Goal: Transaction & Acquisition: Download file/media

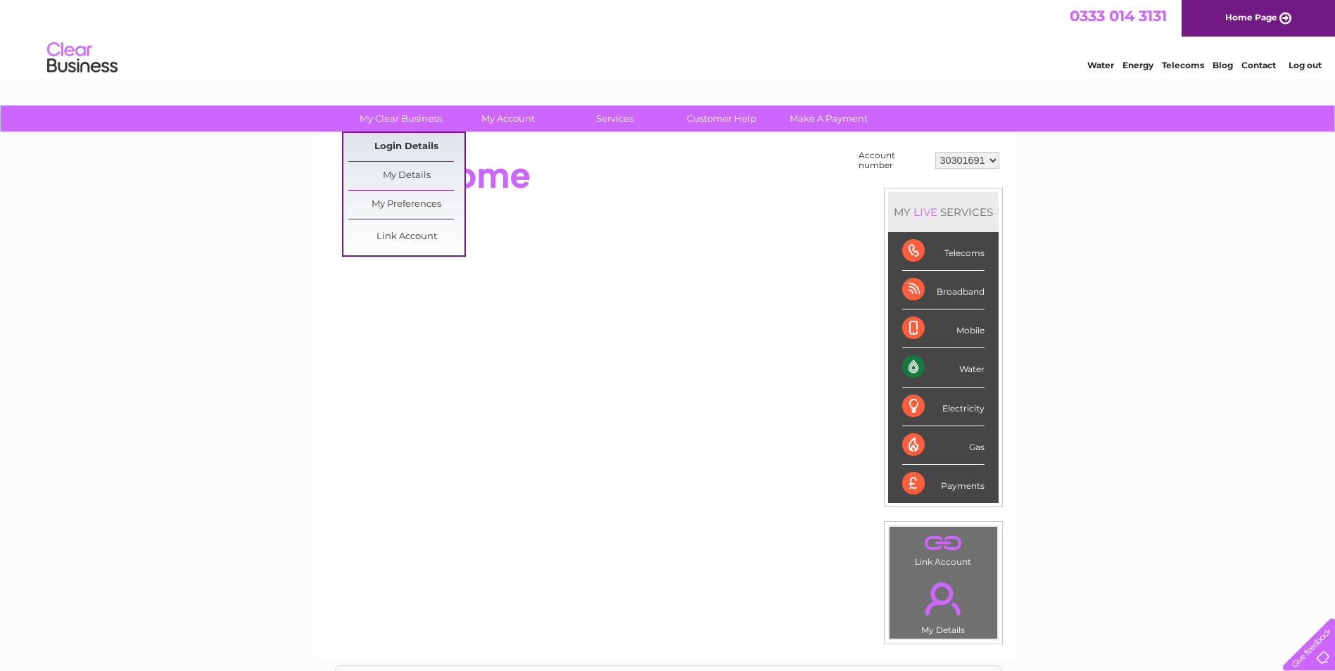
click at [396, 149] on link "Login Details" at bounding box center [406, 147] width 116 height 28
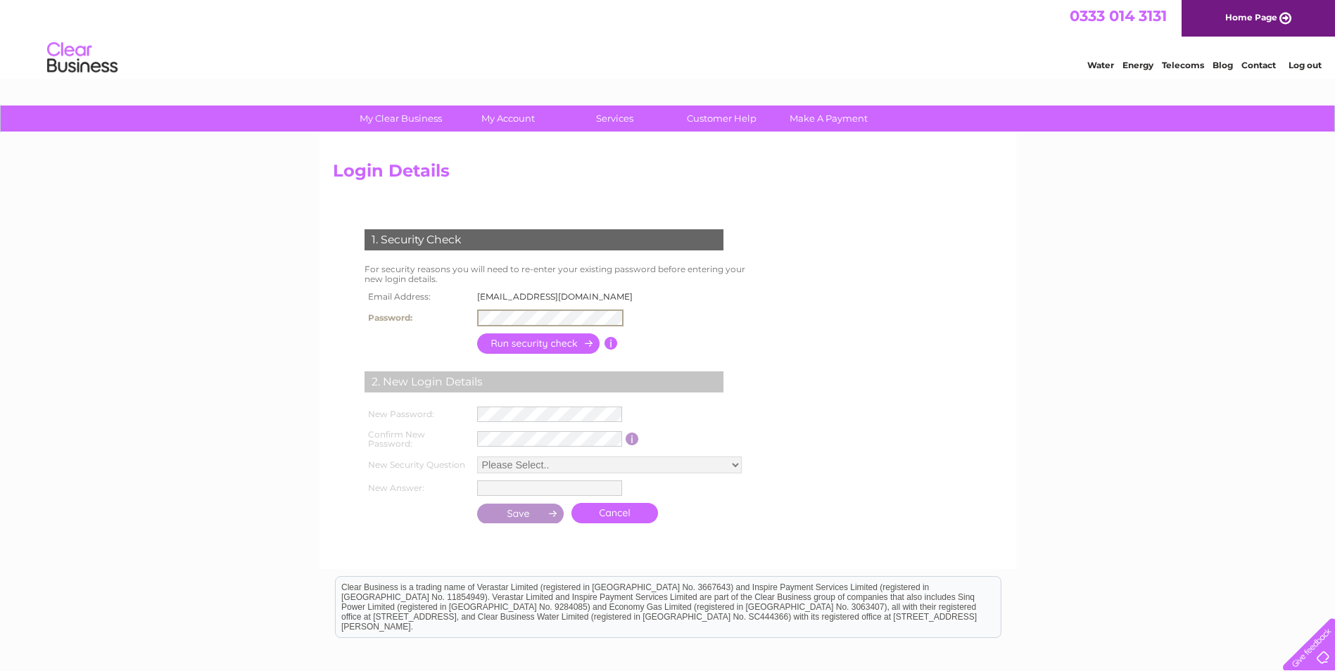
click at [607, 349] on td at bounding box center [610, 343] width 13 height 27
click at [581, 343] on input "button" at bounding box center [539, 342] width 124 height 20
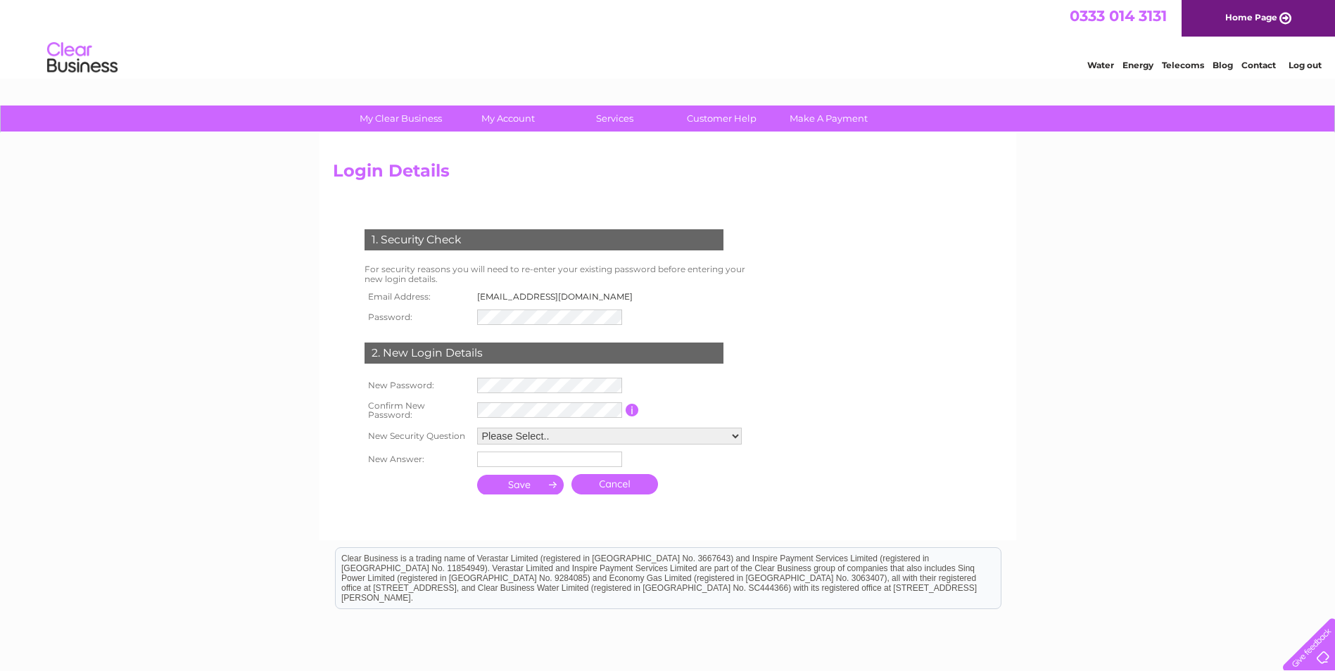
click at [635, 407] on input "button" at bounding box center [632, 410] width 13 height 13
click at [828, 404] on form "1. Security Check For security reasons you will need to re-enter your existing …" at bounding box center [668, 363] width 670 height 325
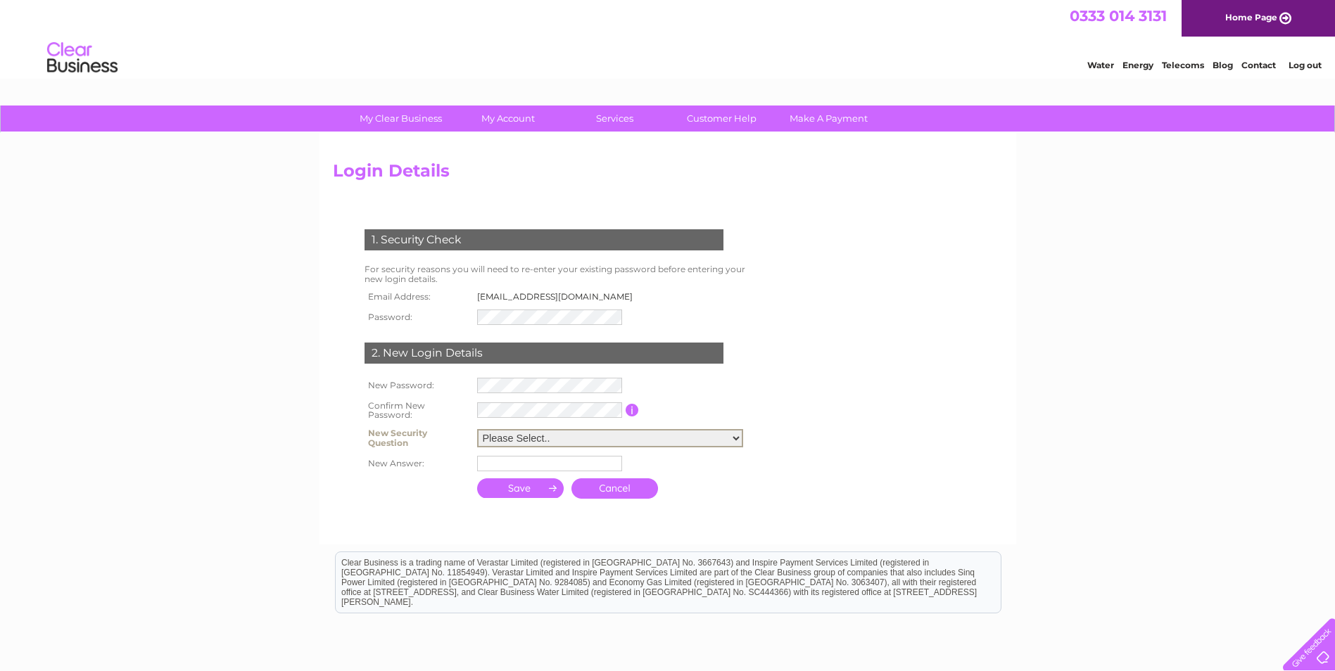
click at [677, 443] on select "Please Select.. In what town or city was your first job? In what town or city d…" at bounding box center [610, 438] width 266 height 18
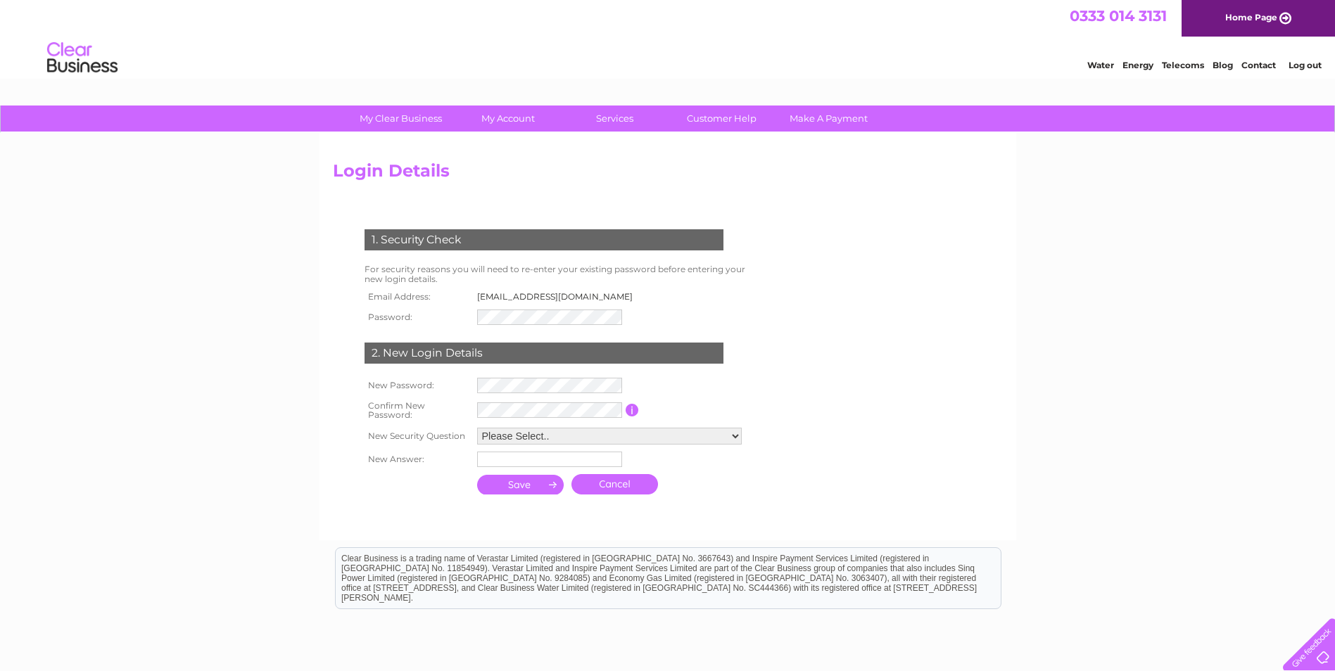
click at [658, 428] on td "Please Select.. In what town or city was your first job? In what town or city d…" at bounding box center [613, 436] width 278 height 24
click at [614, 433] on select "Please Select.. In what town or city was your first job? In what town or city d…" at bounding box center [609, 437] width 265 height 17
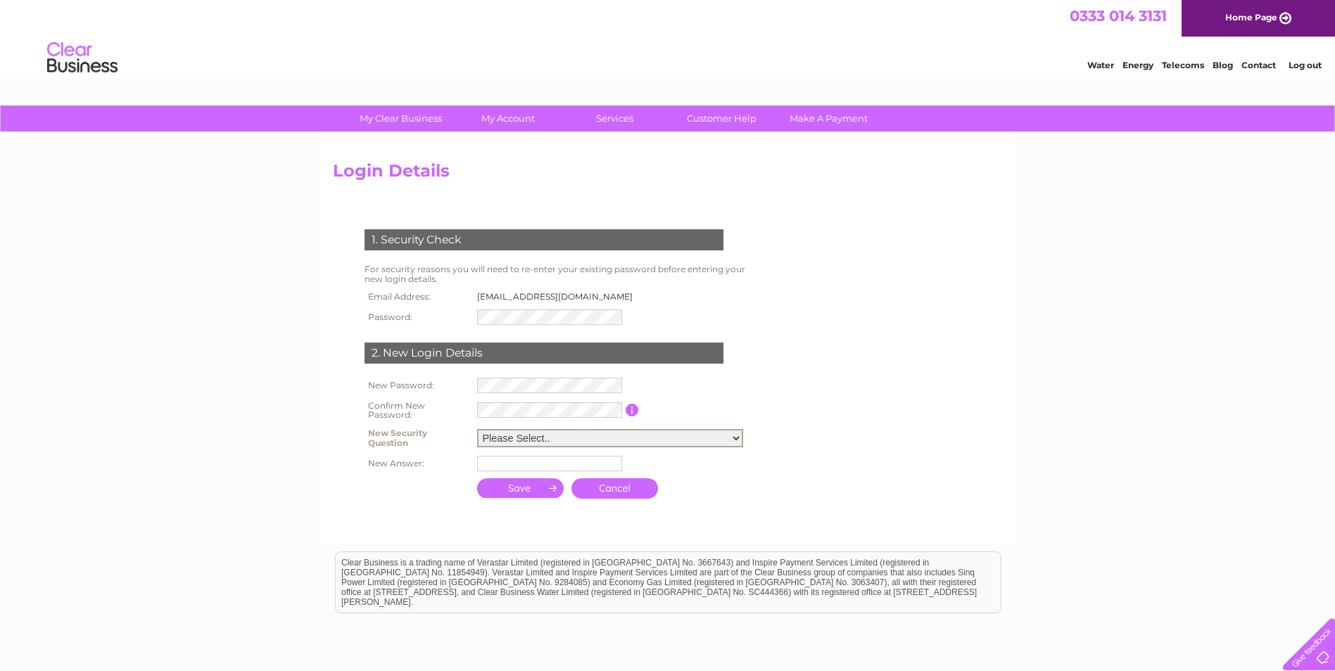
select select "1"
click at [477, 429] on select "Please Select.. In what town or city was your first job? In what town or city d…" at bounding box center [610, 438] width 266 height 18
click at [560, 468] on input "text" at bounding box center [549, 463] width 145 height 15
type input "Alcester"
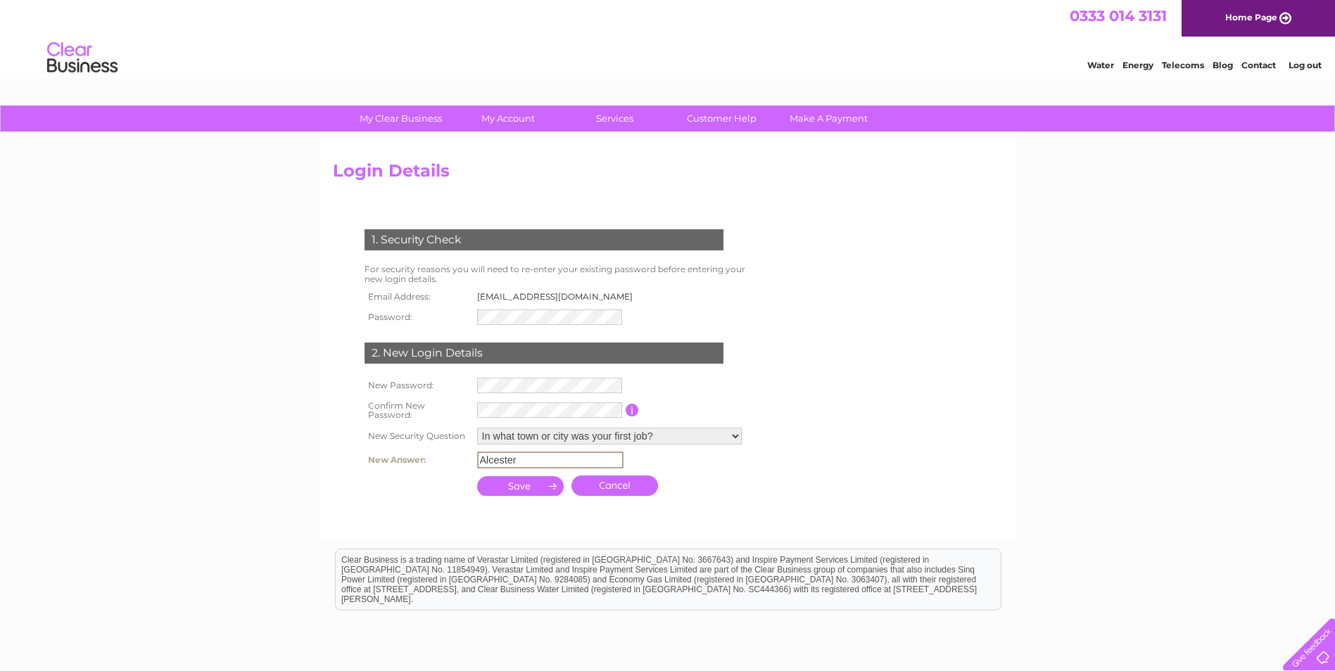
click at [524, 490] on input "submit" at bounding box center [520, 486] width 87 height 20
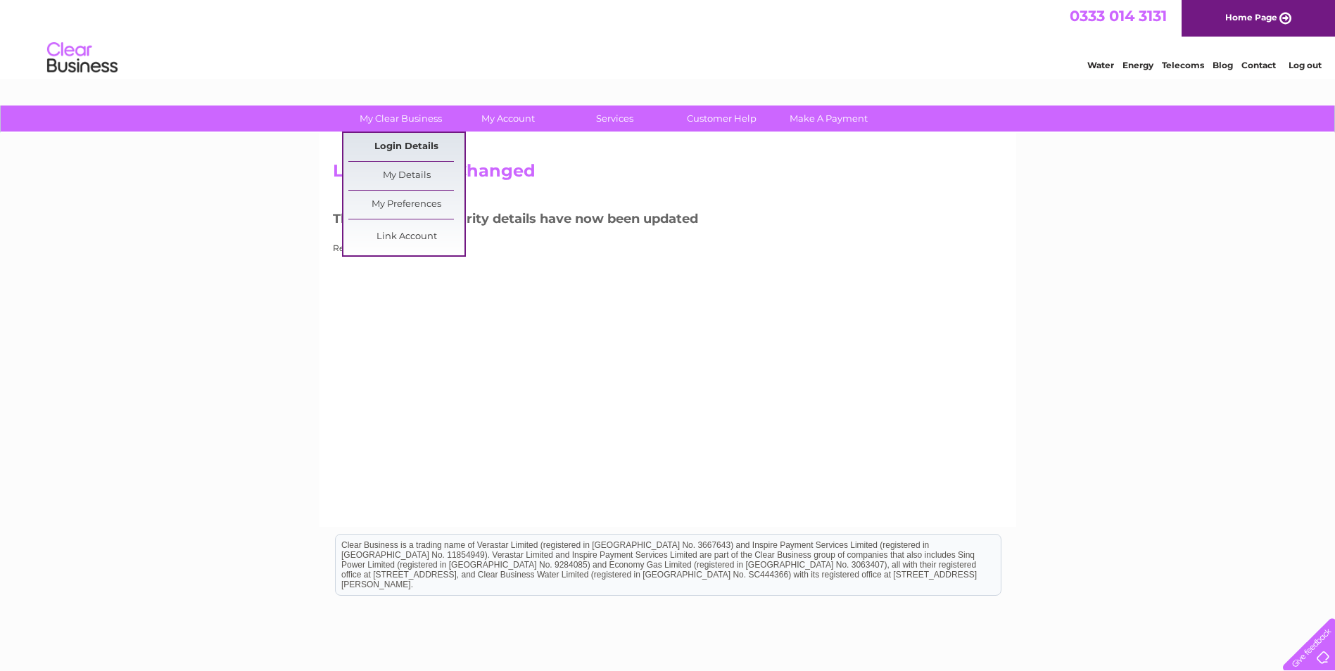
click at [413, 146] on link "Login Details" at bounding box center [406, 147] width 116 height 28
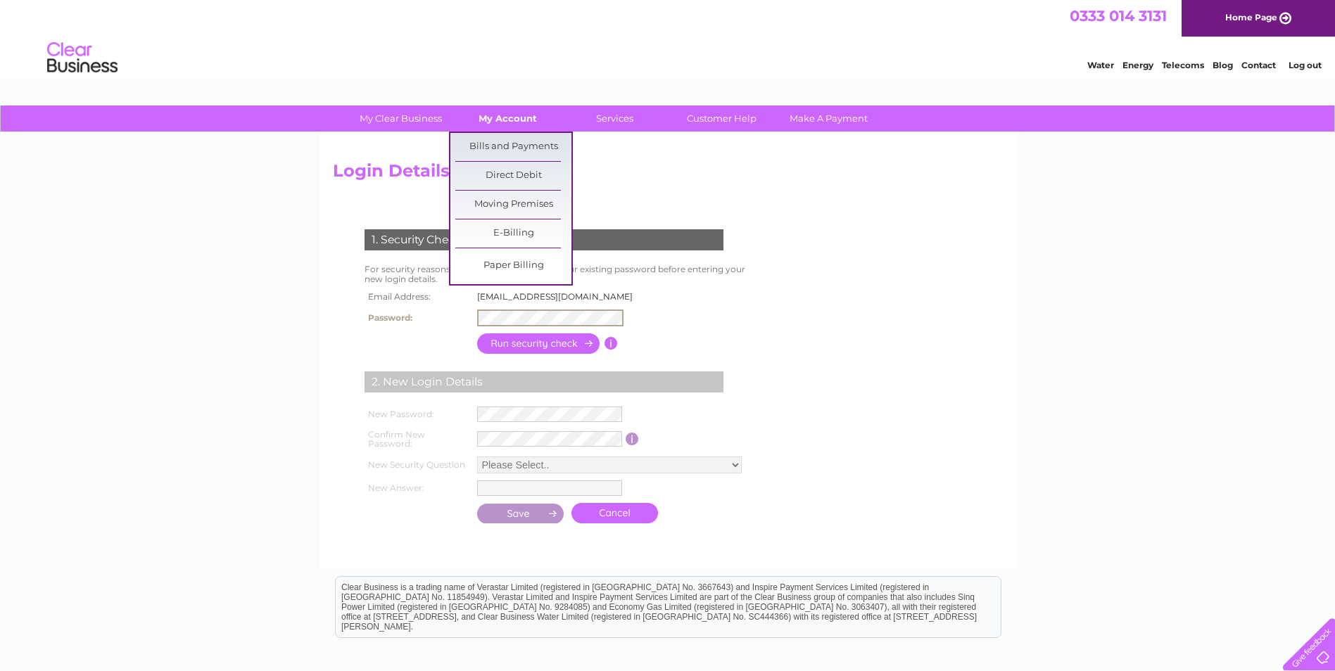
click at [480, 118] on link "My Account" at bounding box center [508, 119] width 116 height 26
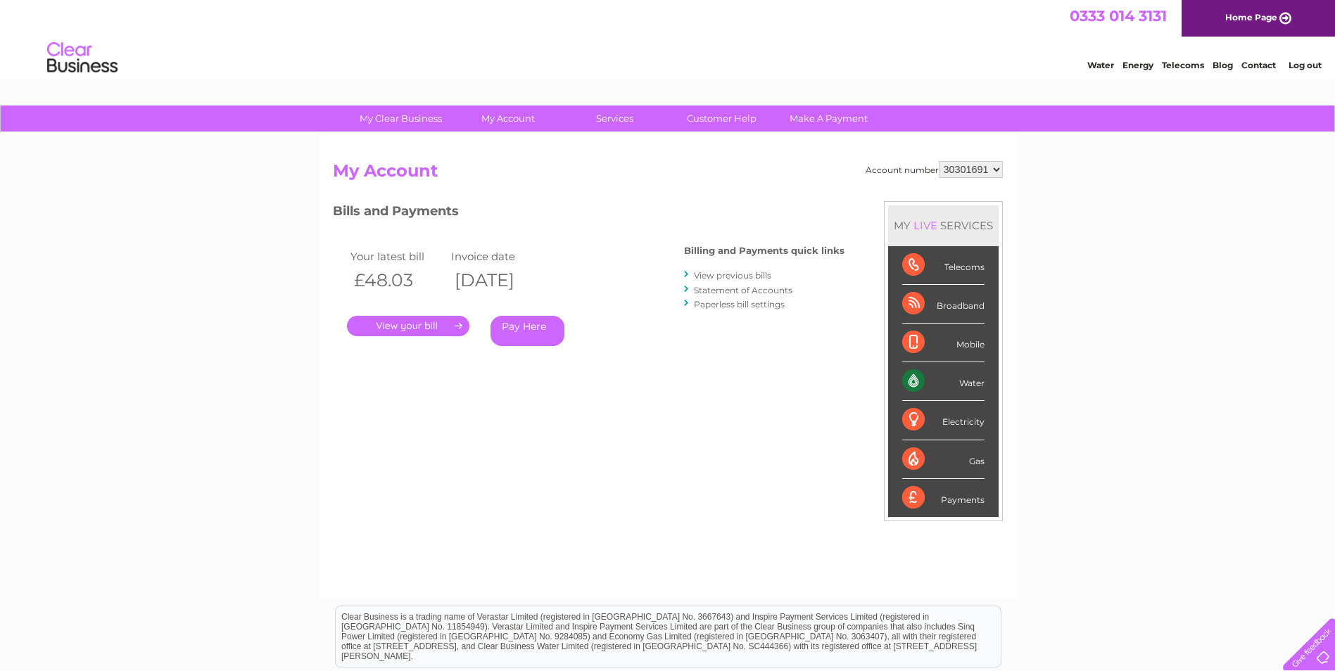
click at [719, 274] on link "View previous bills" at bounding box center [732, 275] width 77 height 11
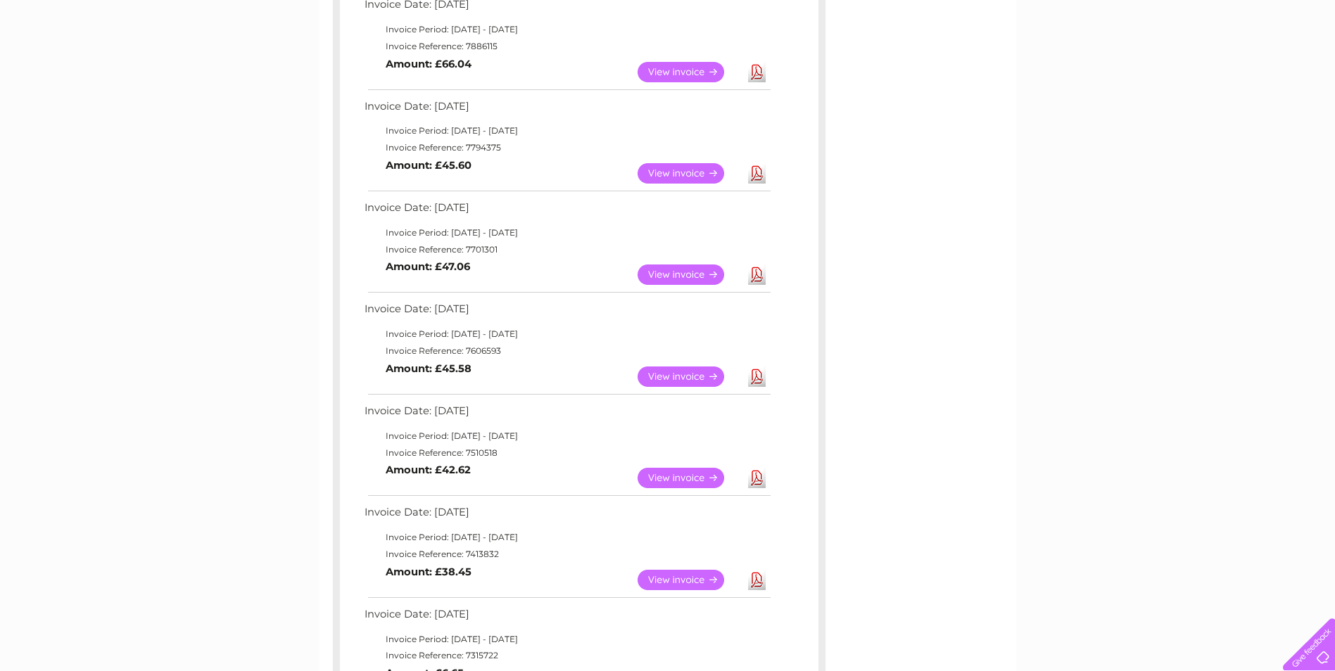
scroll to position [402, 0]
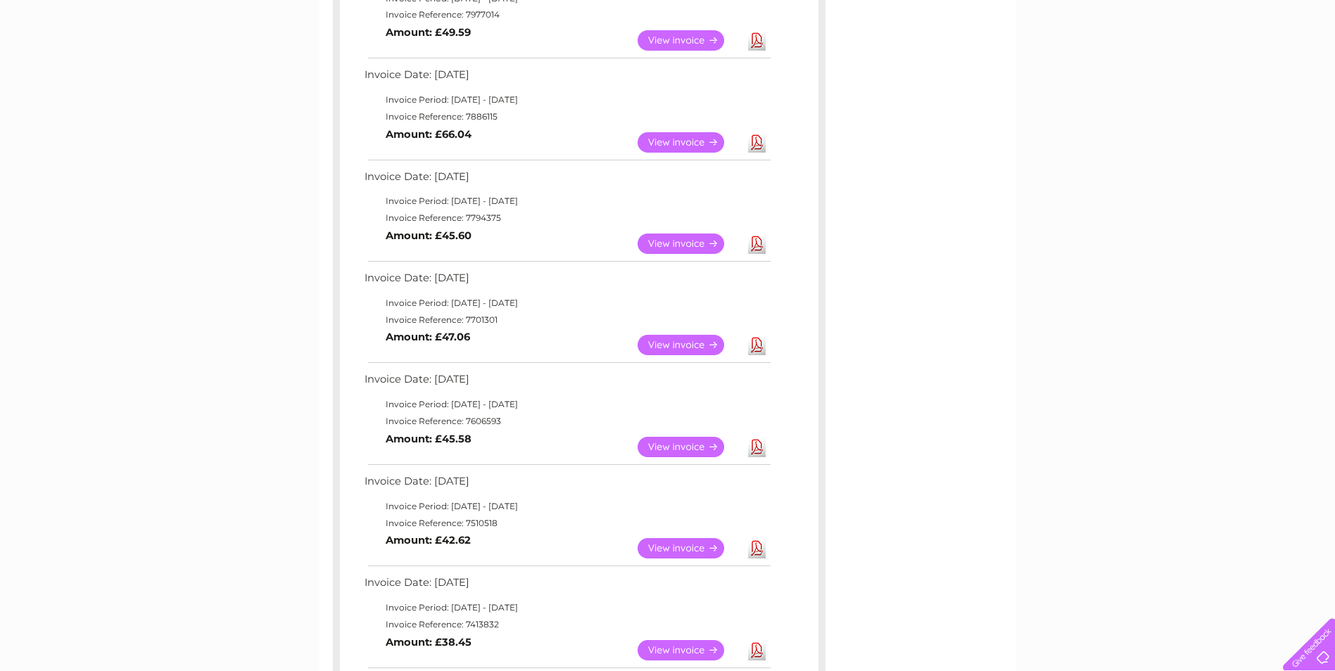
drag, startPoint x: 925, startPoint y: 444, endPoint x: 901, endPoint y: 370, distance: 77.7
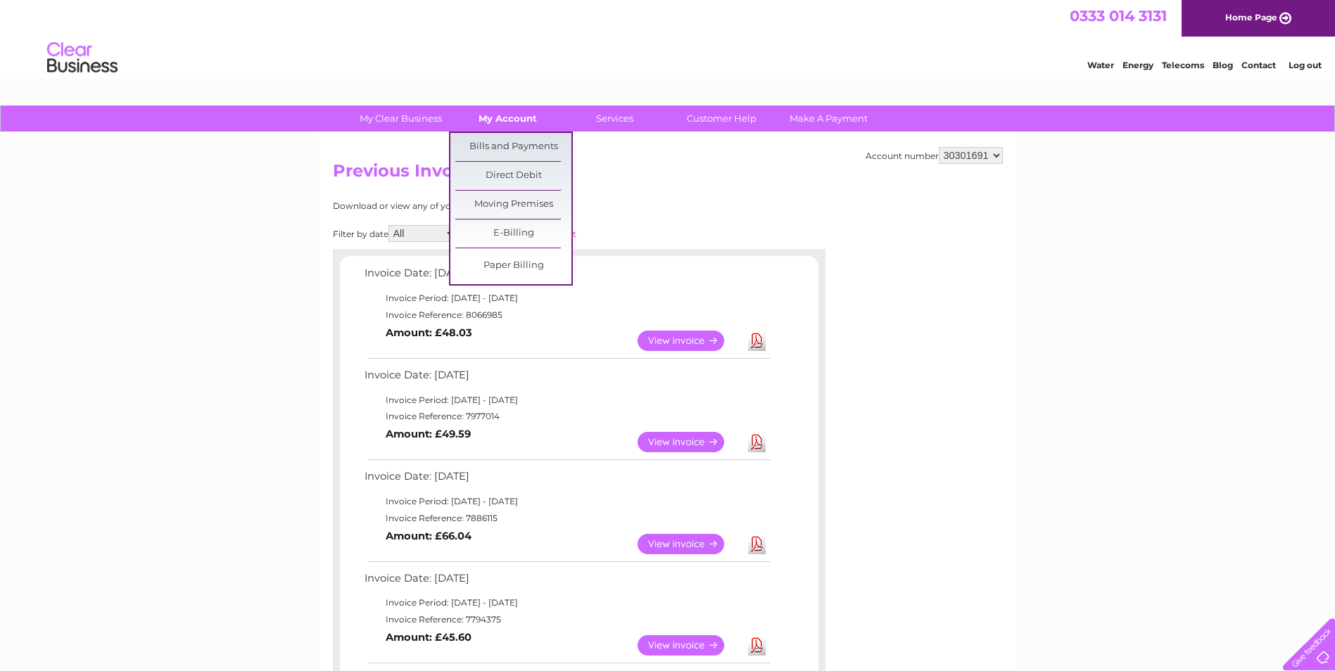
click at [495, 124] on link "My Account" at bounding box center [508, 119] width 116 height 26
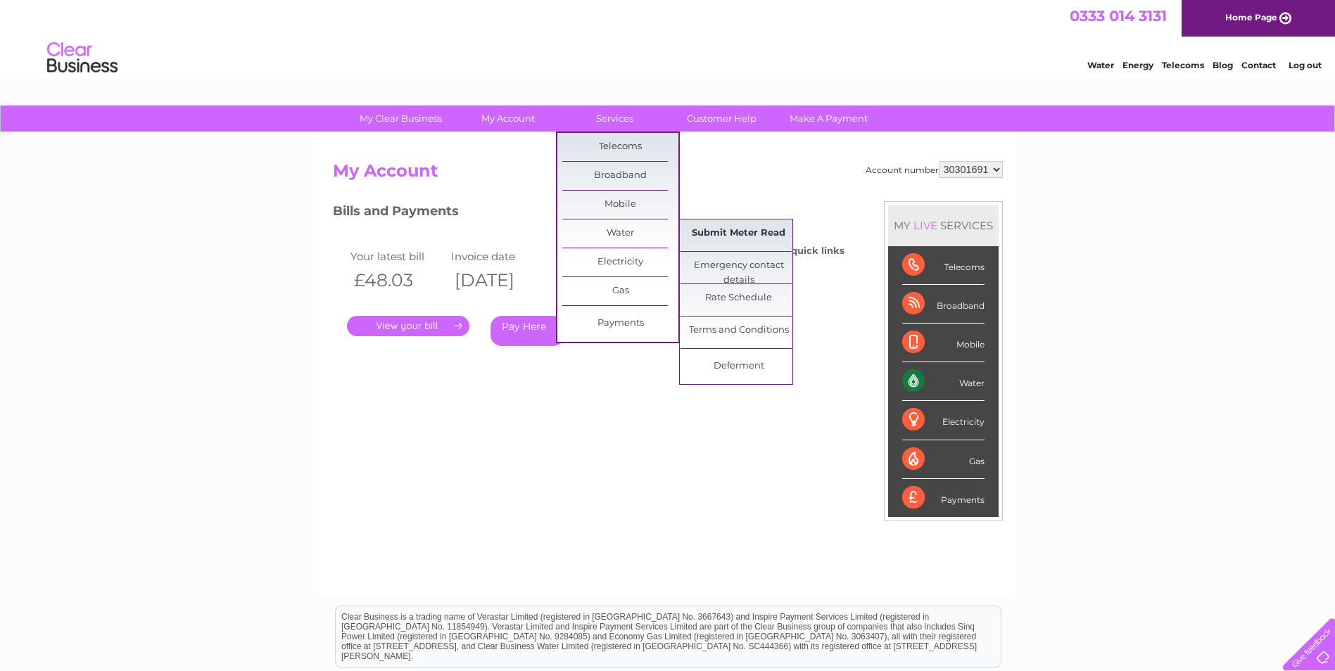
click at [746, 229] on link "Submit Meter Read" at bounding box center [738, 234] width 116 height 28
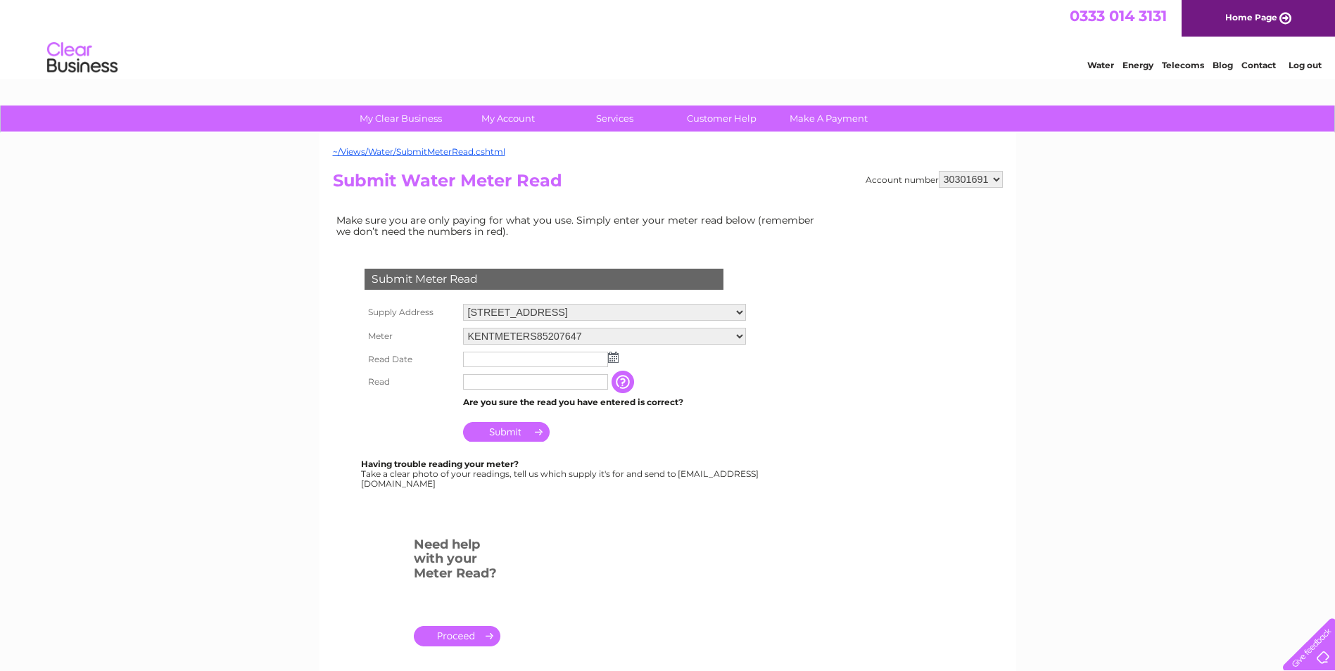
click at [614, 360] on img at bounding box center [613, 357] width 11 height 11
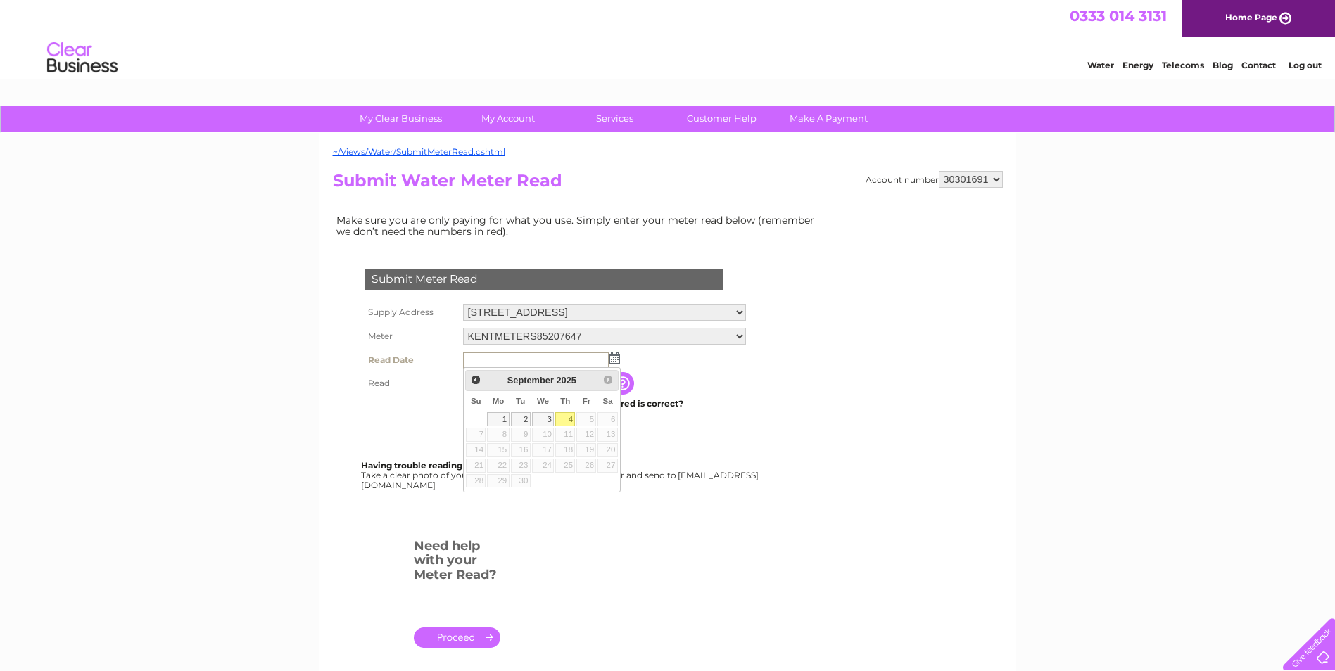
click at [562, 421] on link "4" at bounding box center [565, 419] width 20 height 14
type input "[DATE]"
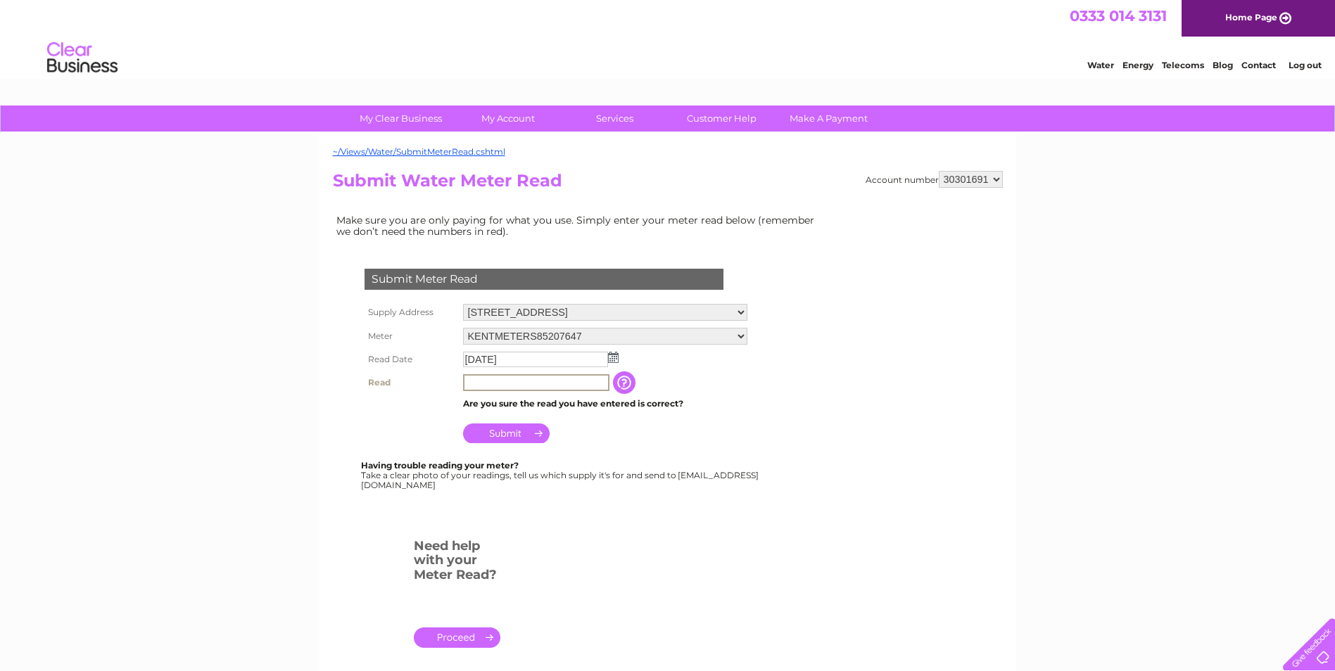
click at [521, 390] on input "text" at bounding box center [536, 382] width 146 height 17
type input "1185"
click at [527, 436] on input "Submit" at bounding box center [506, 434] width 87 height 20
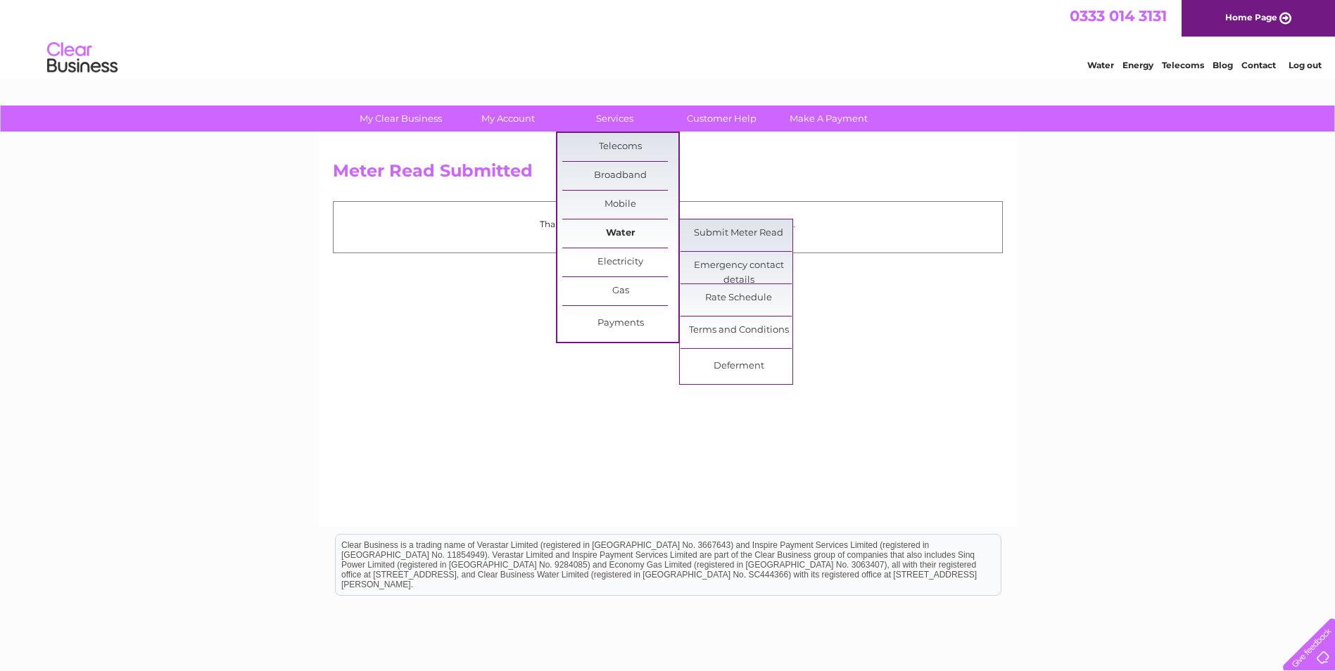
click at [628, 229] on link "Water" at bounding box center [620, 234] width 116 height 28
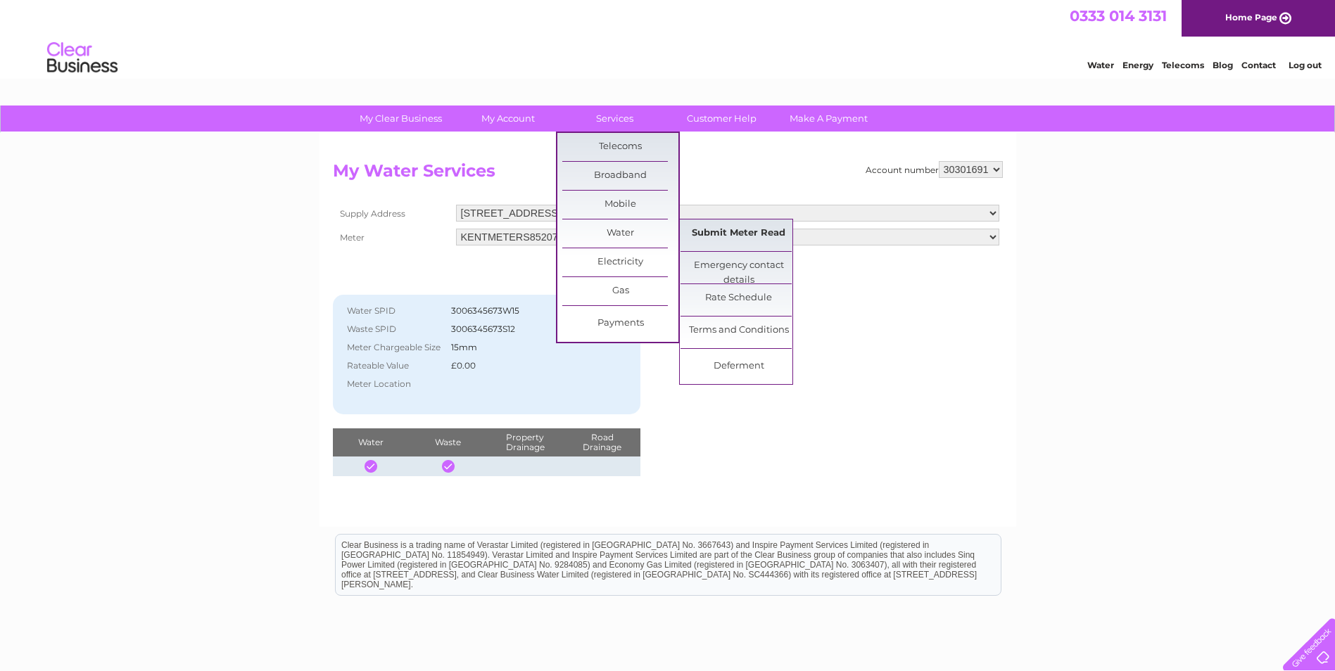
click at [745, 239] on link "Submit Meter Read" at bounding box center [738, 234] width 116 height 28
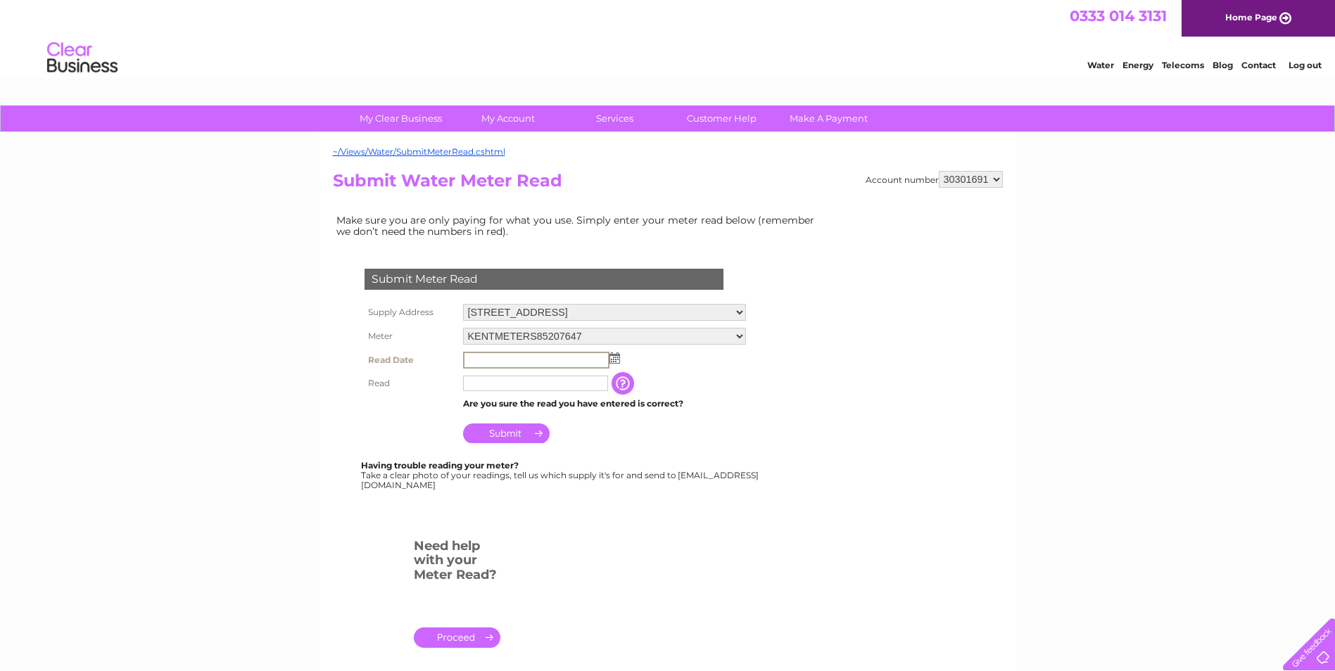
click at [559, 357] on input "text" at bounding box center [536, 360] width 146 height 17
click at [629, 383] on input "button" at bounding box center [623, 383] width 25 height 23
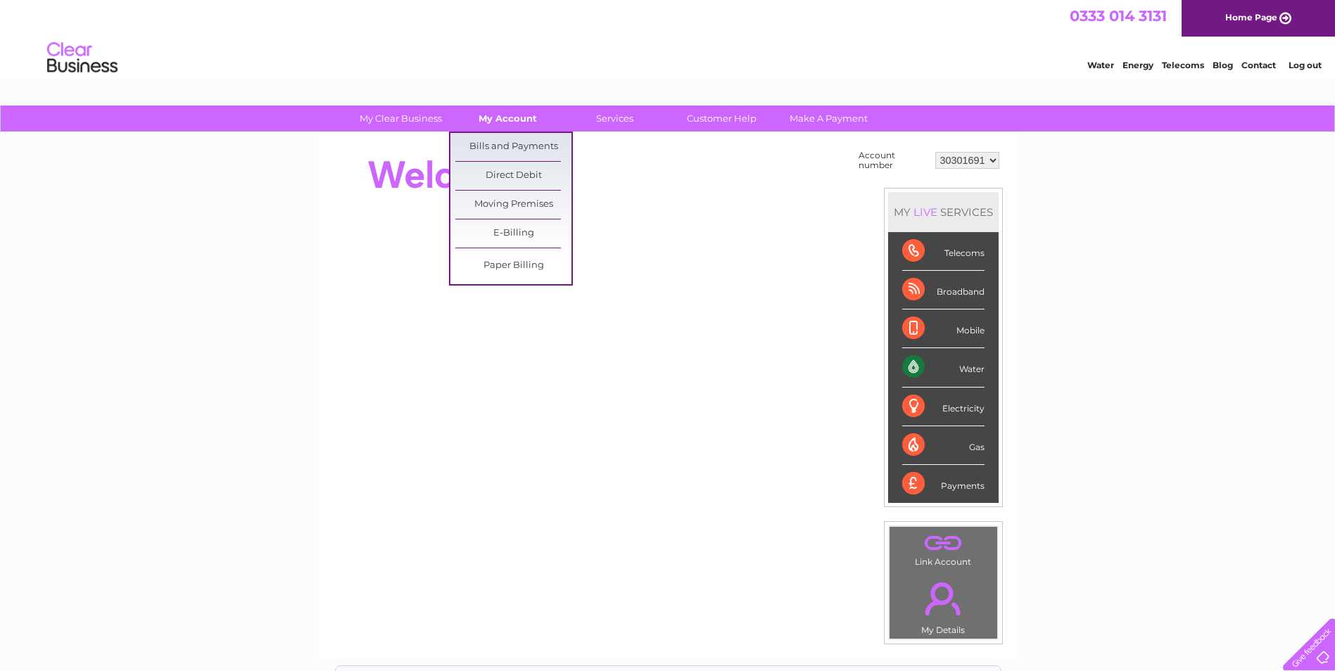
click at [496, 112] on link "My Account" at bounding box center [508, 119] width 116 height 26
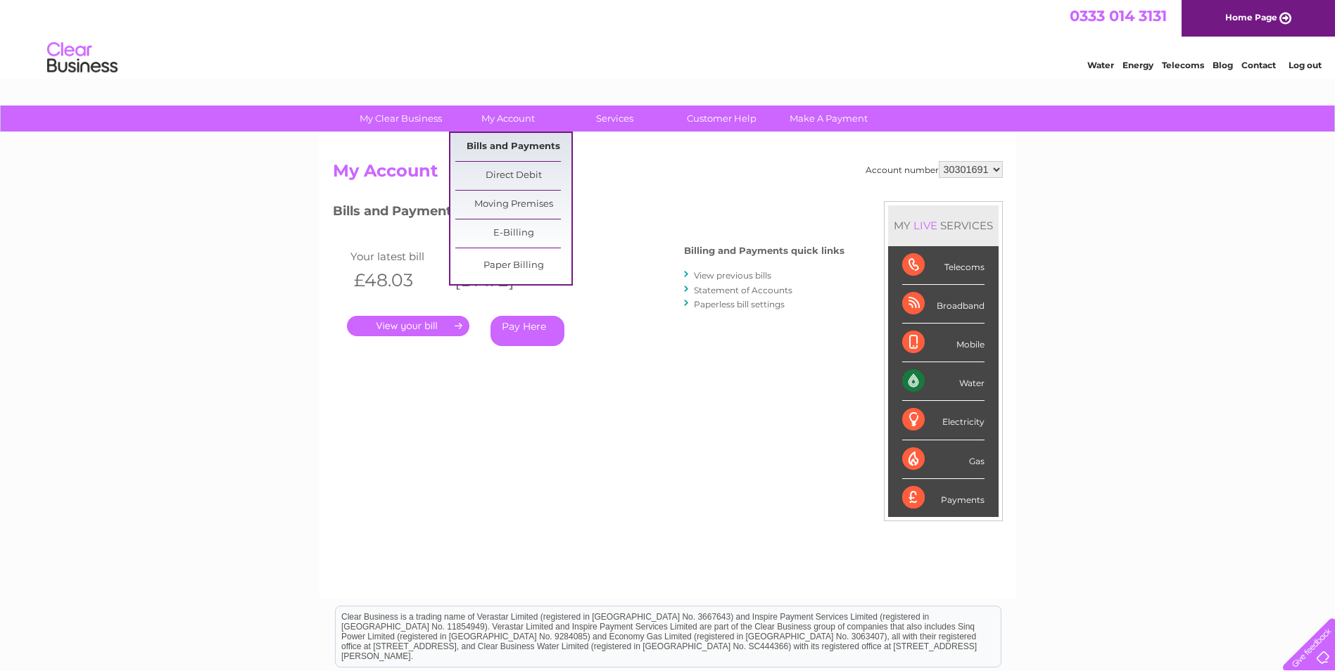
click at [547, 151] on link "Bills and Payments" at bounding box center [513, 147] width 116 height 28
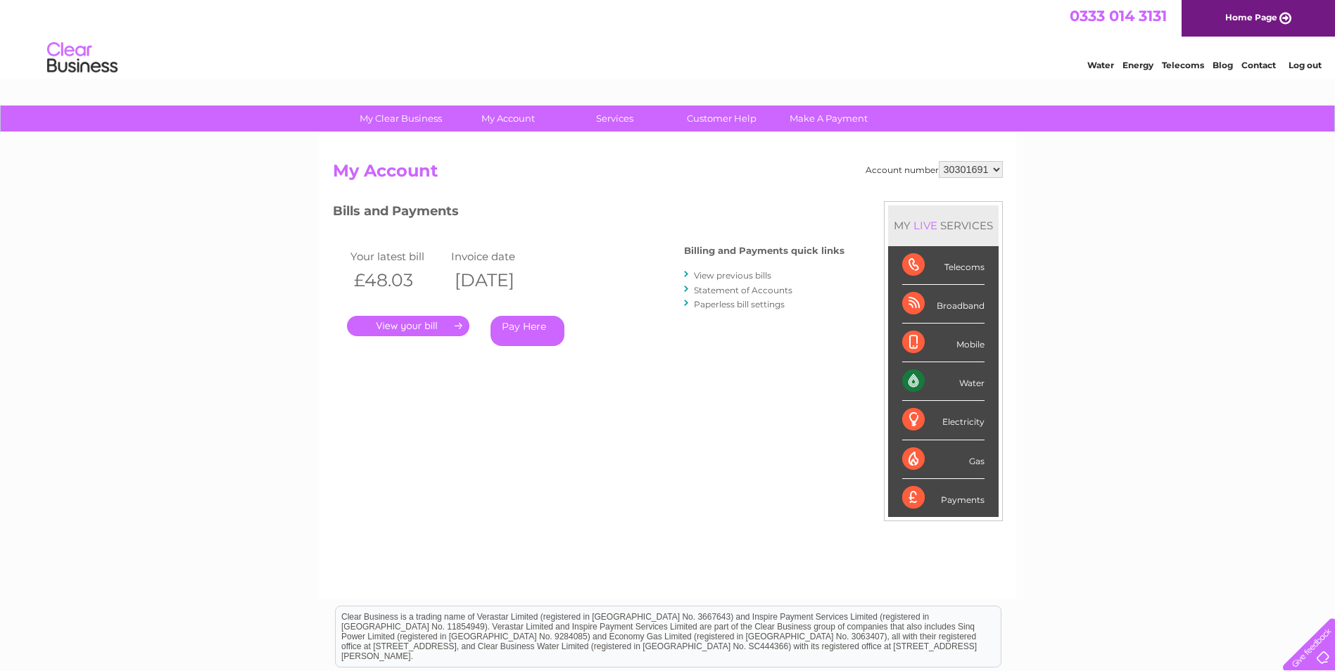
click at [439, 327] on link "." at bounding box center [408, 326] width 122 height 20
click at [742, 280] on link "View previous bills" at bounding box center [732, 275] width 77 height 11
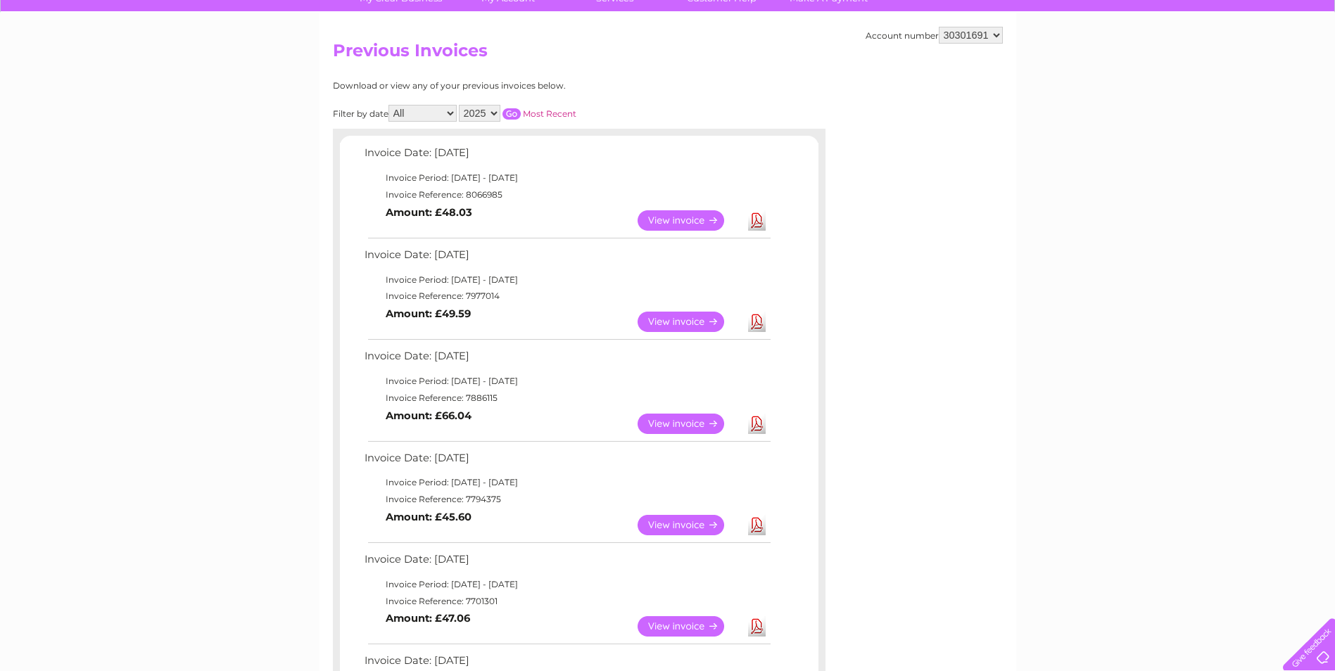
scroll to position [50, 0]
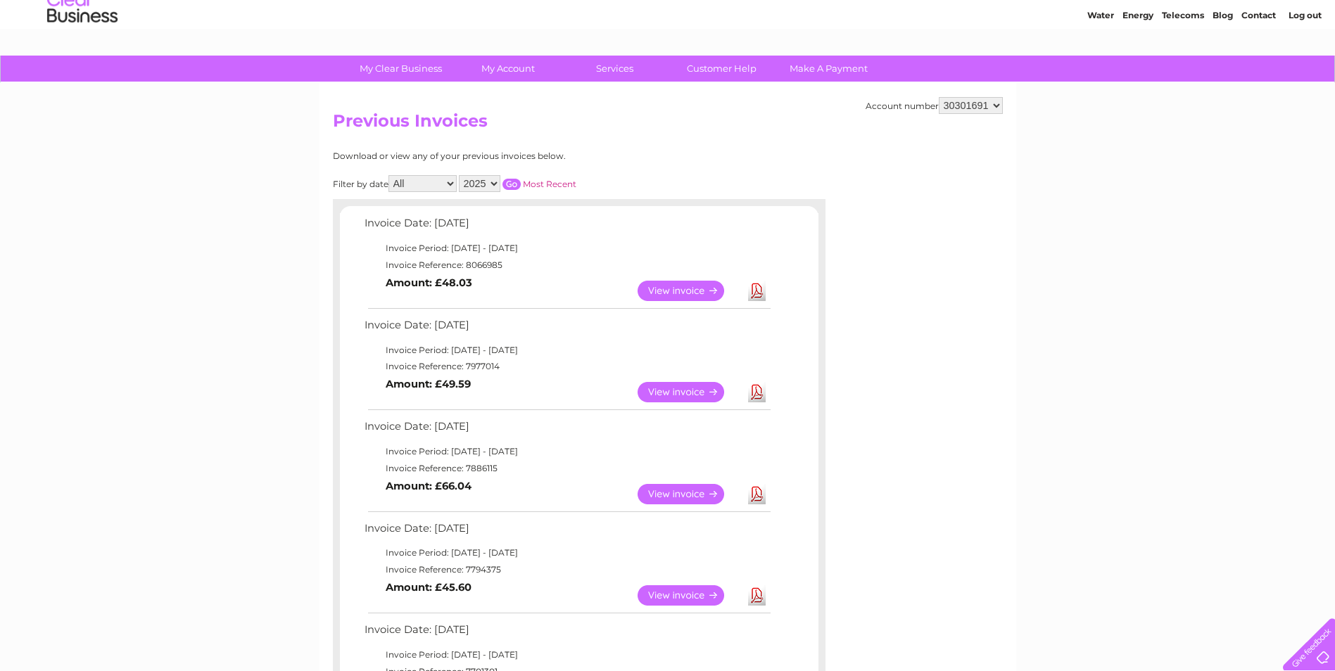
click at [489, 183] on select "2025 2024" at bounding box center [480, 183] width 42 height 17
select select "2024"
click at [459, 175] on select "2025 2024" at bounding box center [480, 183] width 42 height 17
click at [508, 184] on input "button" at bounding box center [511, 184] width 18 height 11
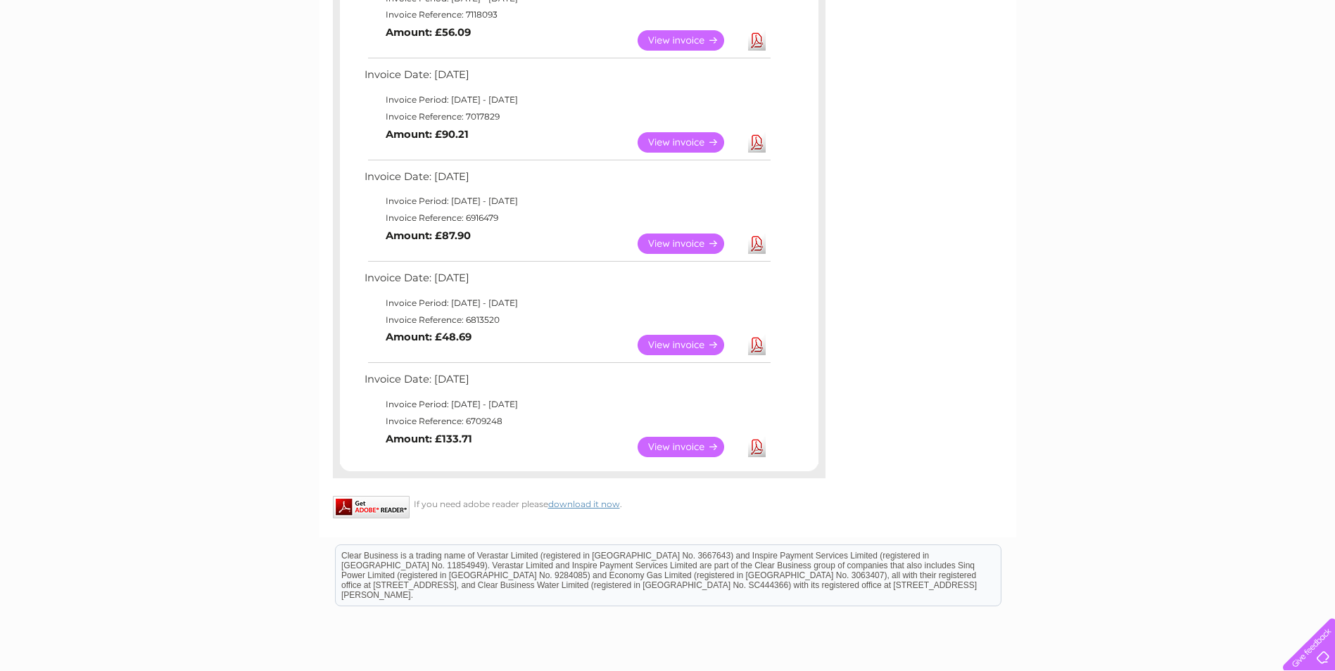
scroll to position [519, 0]
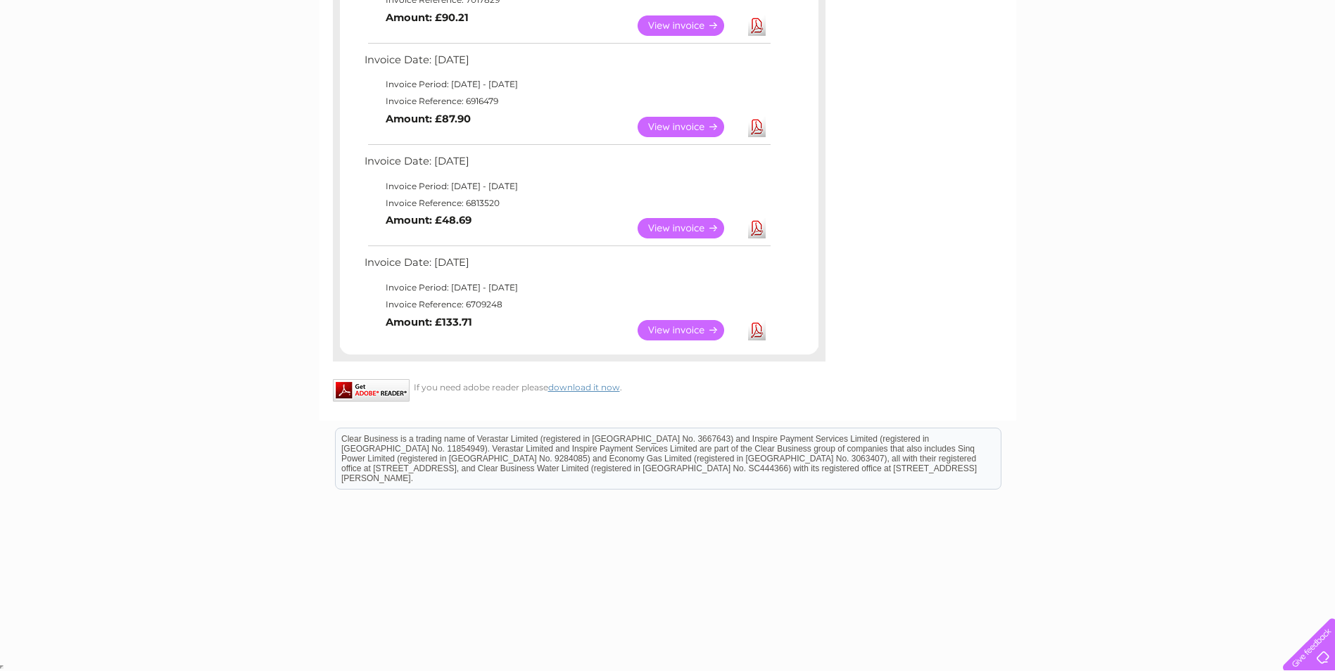
click at [751, 334] on link "Download" at bounding box center [757, 330] width 18 height 20
click at [689, 227] on link "View" at bounding box center [689, 228] width 103 height 20
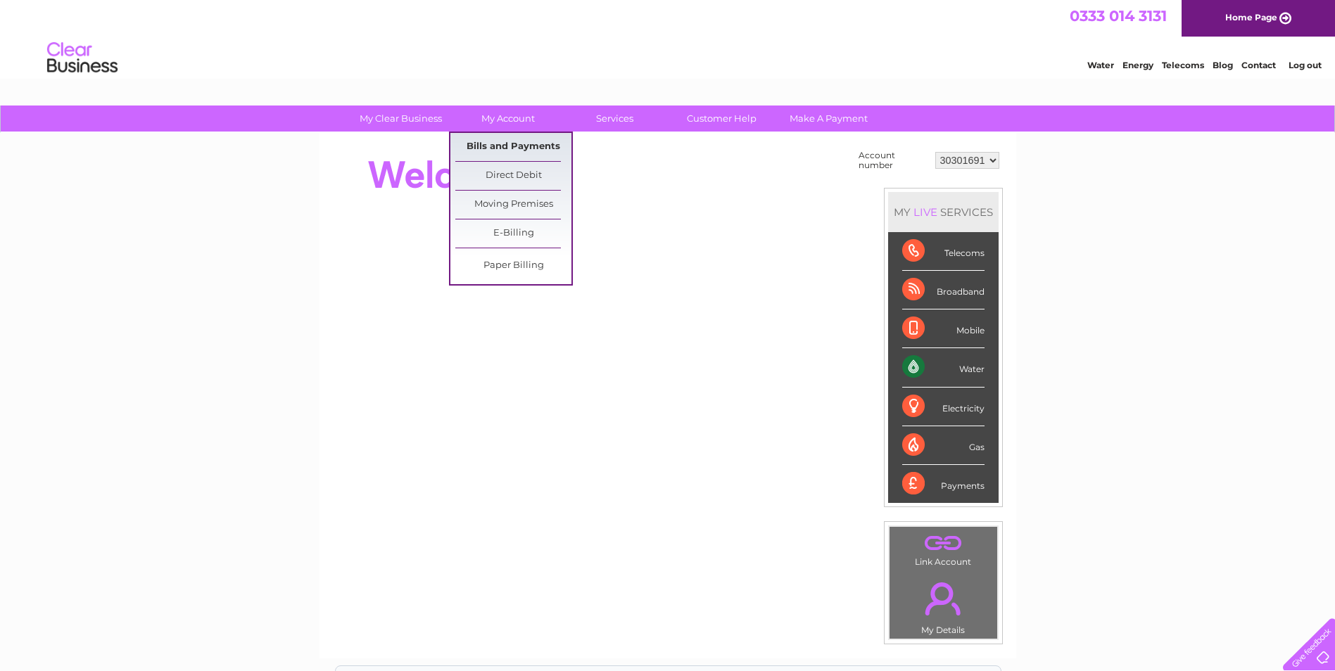
click at [521, 146] on link "Bills and Payments" at bounding box center [513, 147] width 116 height 28
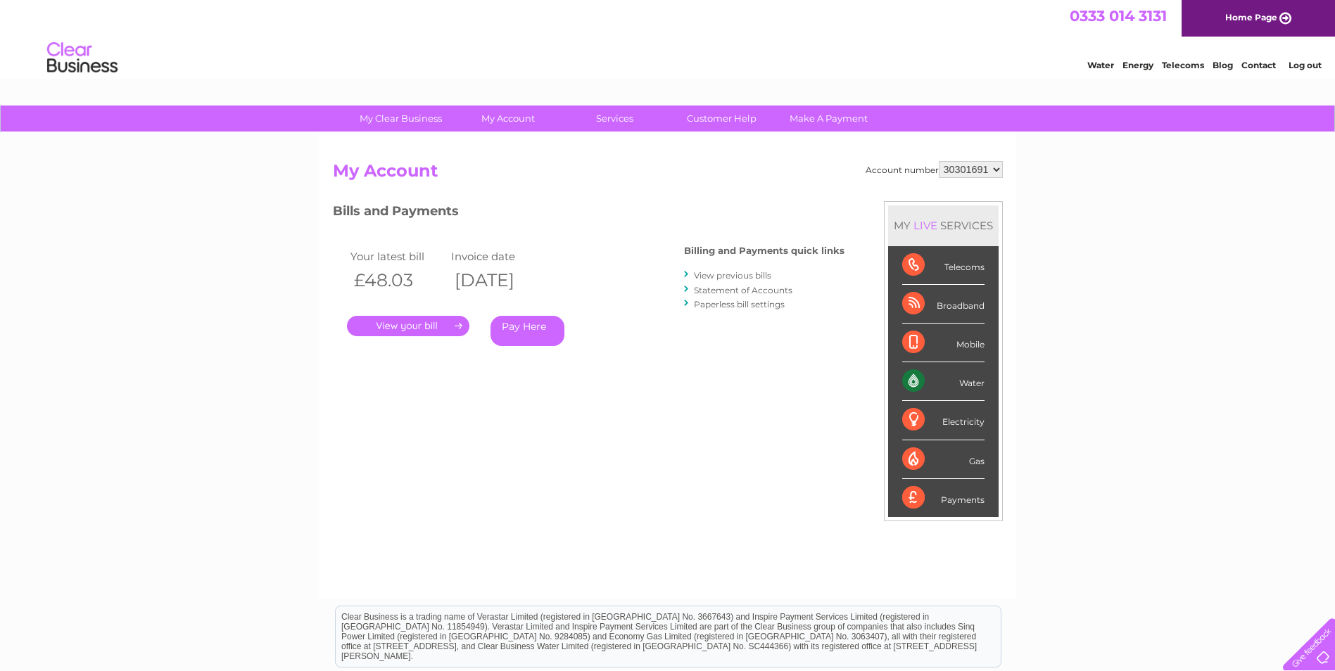
click at [716, 273] on link "View previous bills" at bounding box center [732, 275] width 77 height 11
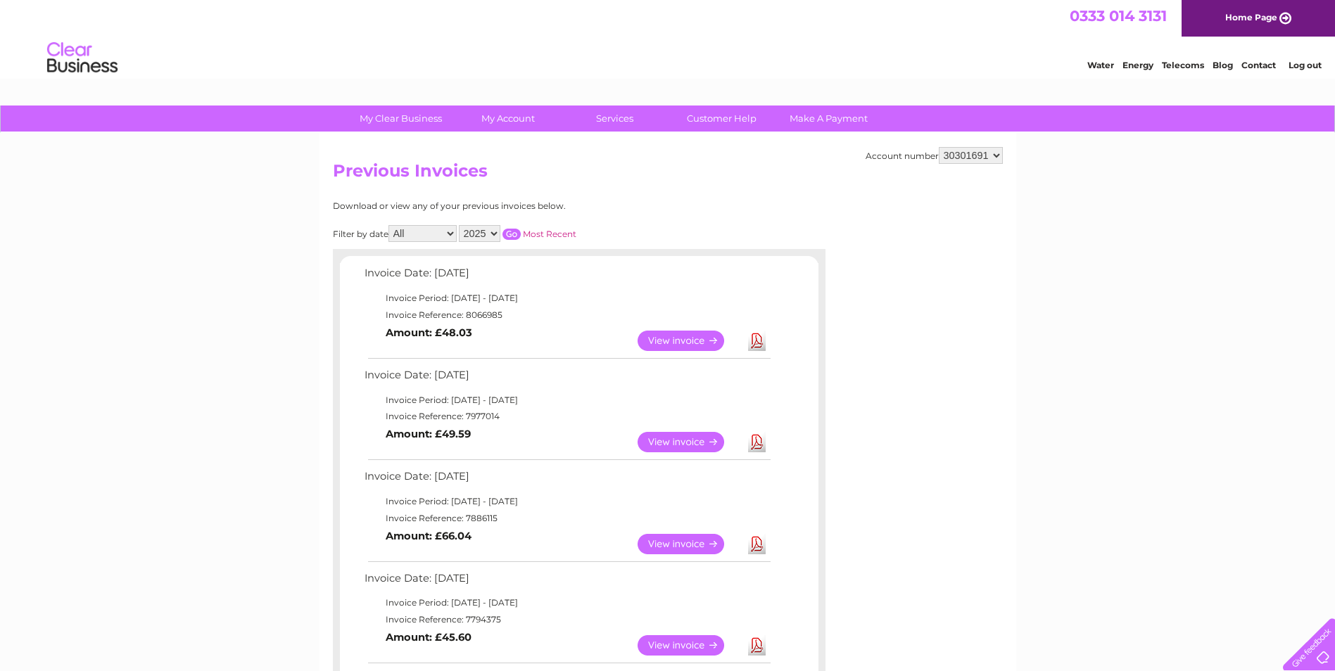
drag, startPoint x: 482, startPoint y: 232, endPoint x: 484, endPoint y: 240, distance: 8.0
click at [482, 232] on select "2025 2024" at bounding box center [480, 233] width 42 height 17
click at [459, 225] on select "2025 2024" at bounding box center [480, 233] width 42 height 17
click at [507, 232] on input "button" at bounding box center [511, 234] width 18 height 11
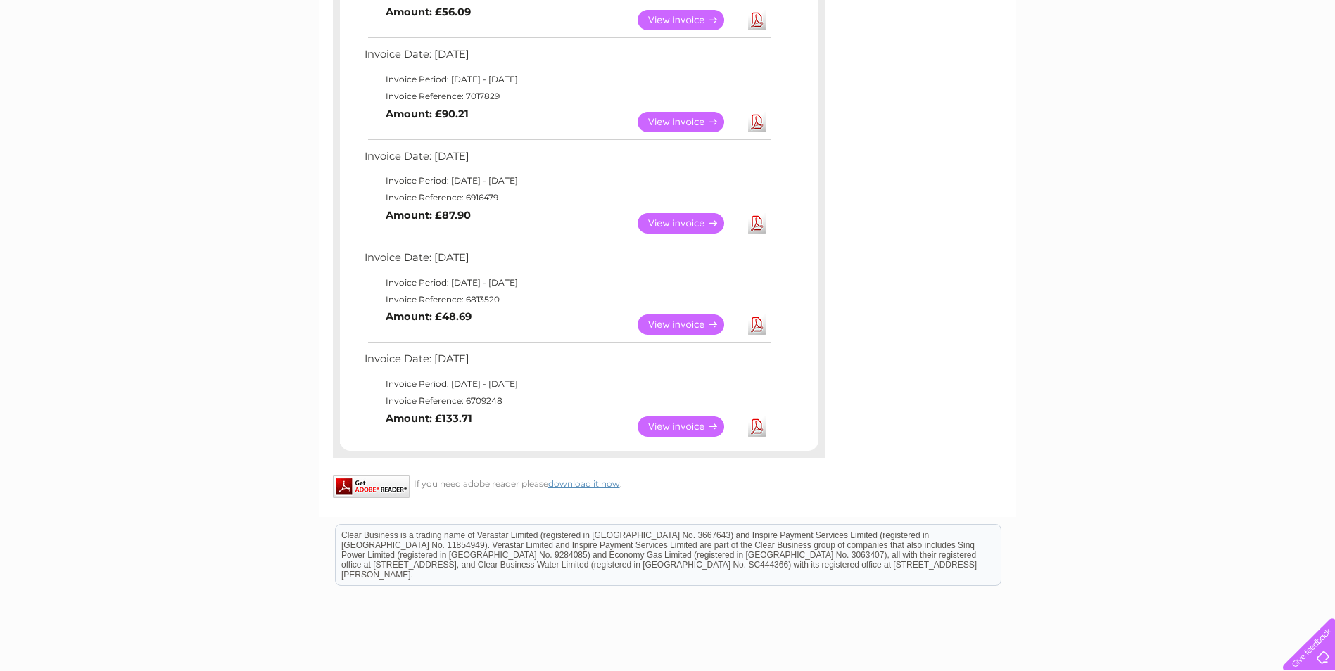
scroll to position [493, 0]
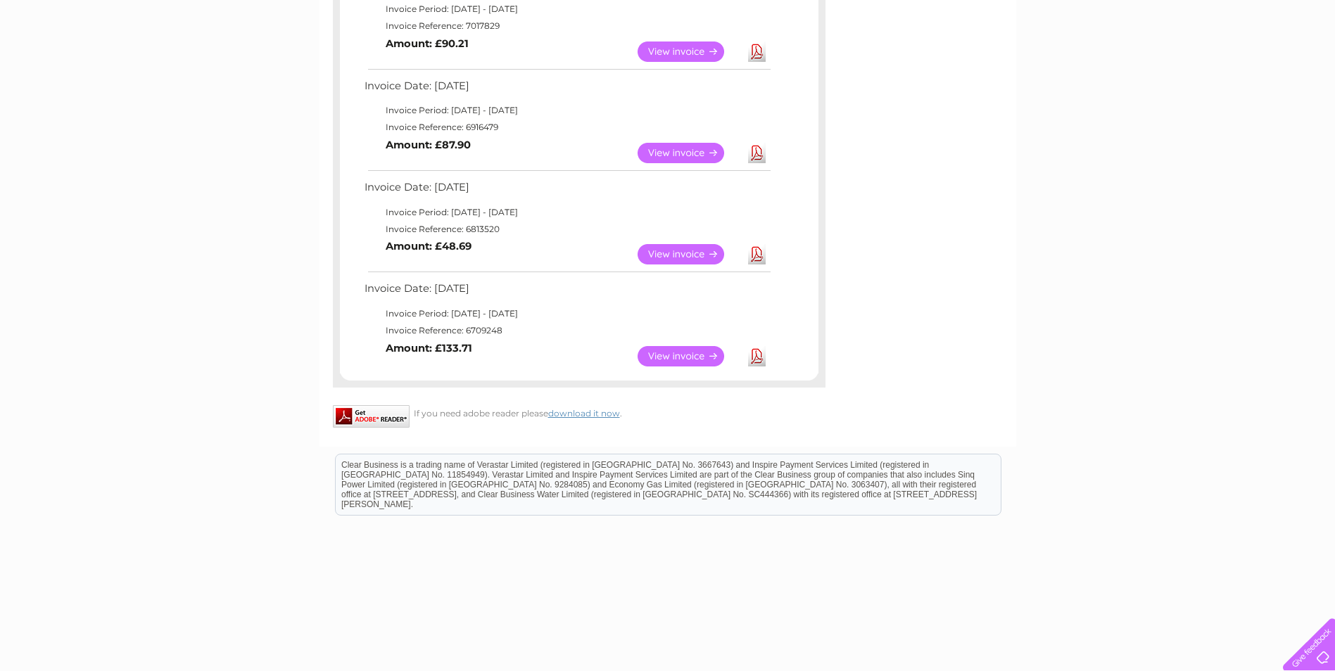
click at [752, 255] on link "Download" at bounding box center [757, 254] width 18 height 20
click at [760, 151] on link "Download" at bounding box center [757, 153] width 18 height 20
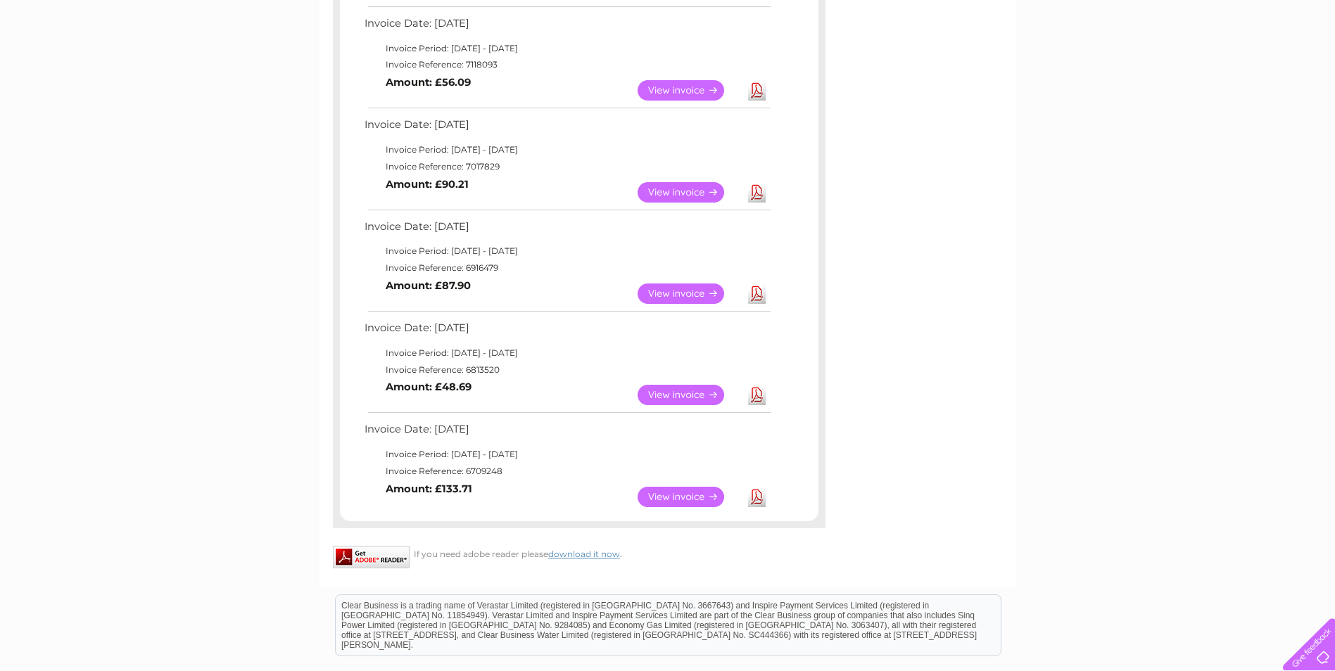
click at [756, 187] on link "Download" at bounding box center [757, 192] width 18 height 20
click at [756, 95] on link "Download" at bounding box center [757, 90] width 18 height 20
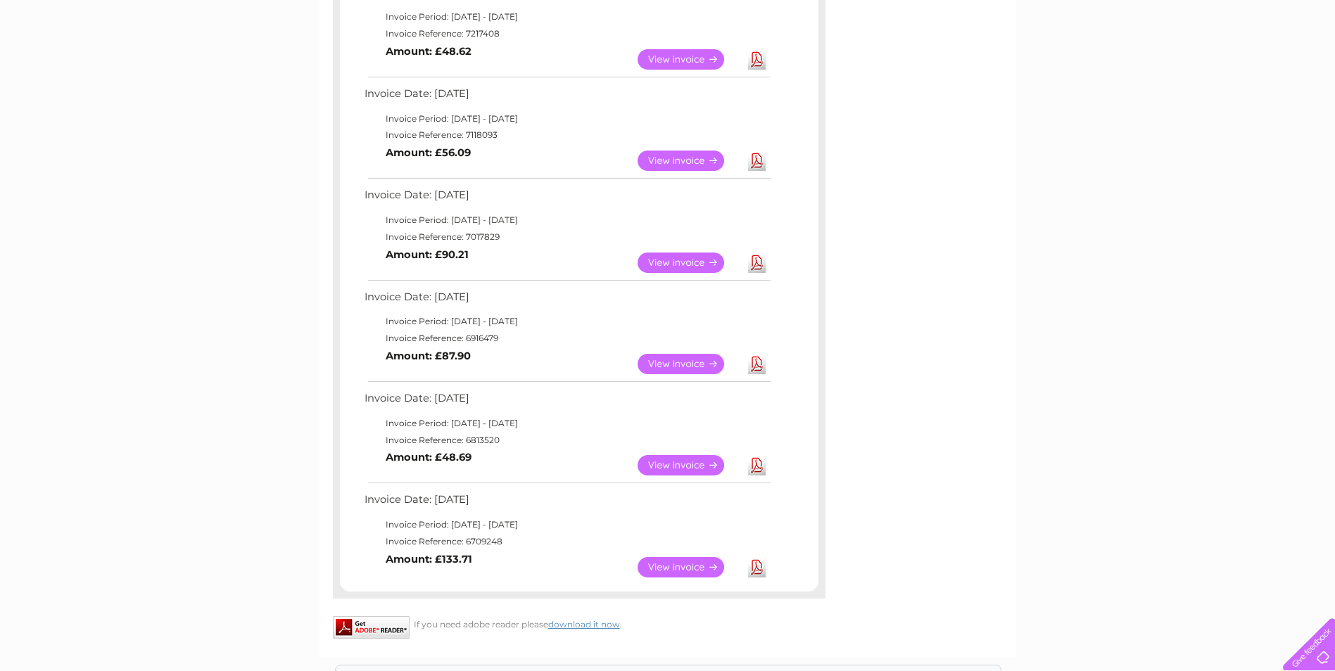
scroll to position [211, 0]
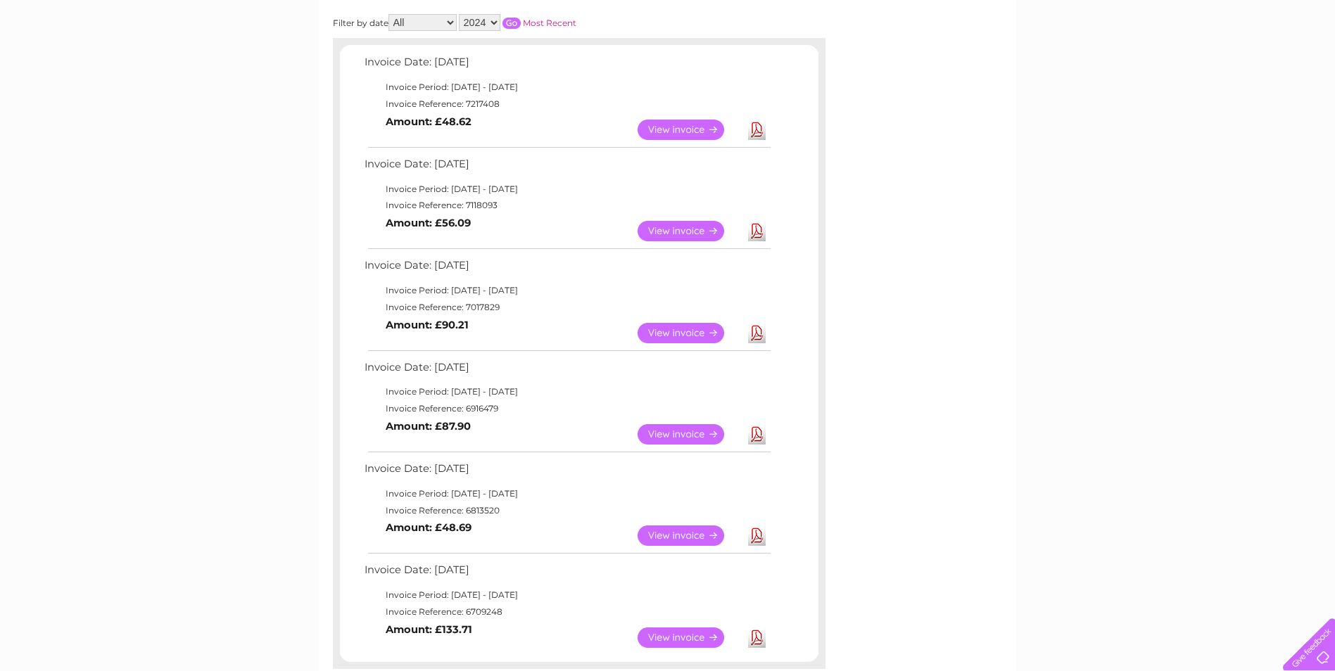
click at [746, 130] on td "Download" at bounding box center [756, 129] width 25 height 27
click at [759, 131] on link "Download" at bounding box center [757, 130] width 18 height 20
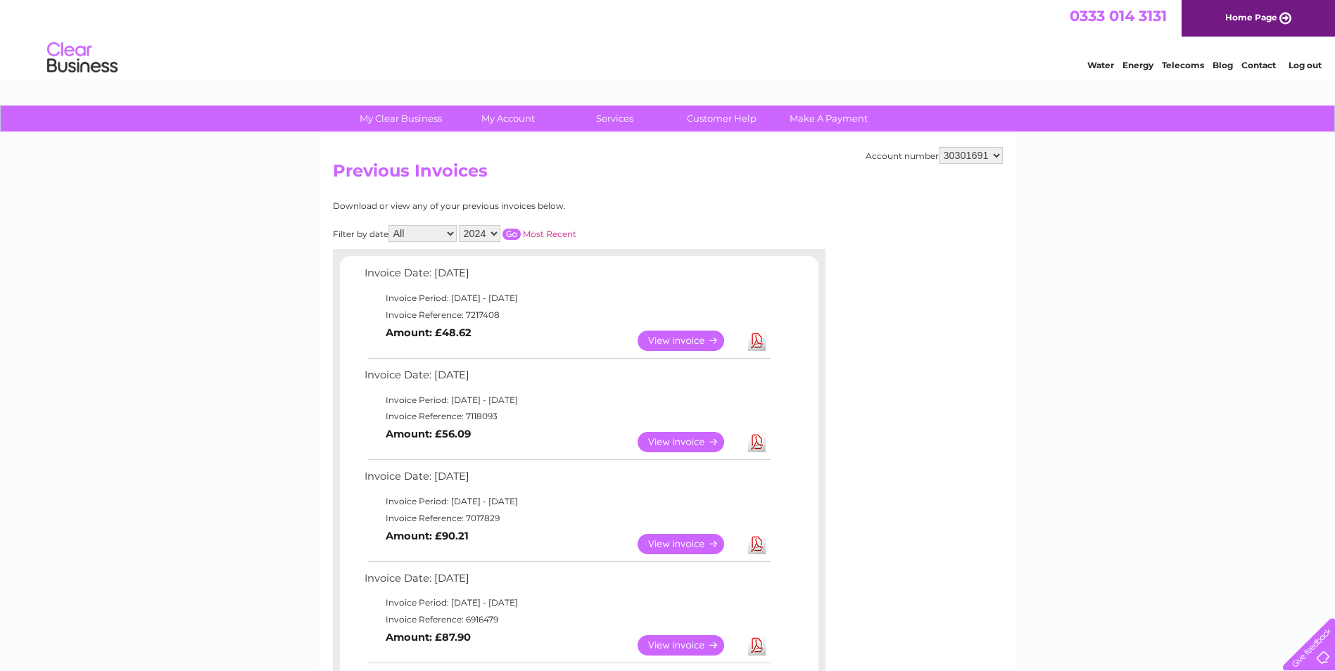
click at [498, 231] on select "2025 2024" at bounding box center [480, 233] width 42 height 17
select select "2025"
click at [459, 225] on select "2025 2024" at bounding box center [480, 233] width 42 height 17
click at [505, 237] on input "button" at bounding box center [511, 234] width 18 height 11
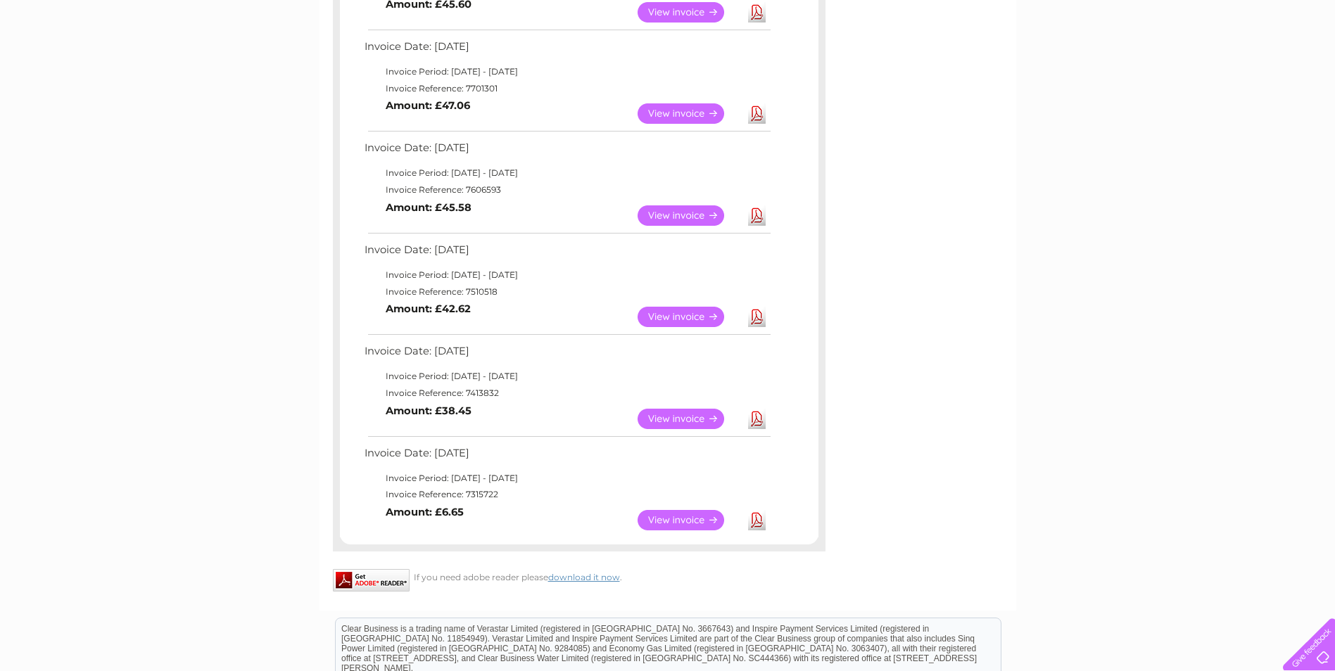
scroll to position [774, 0]
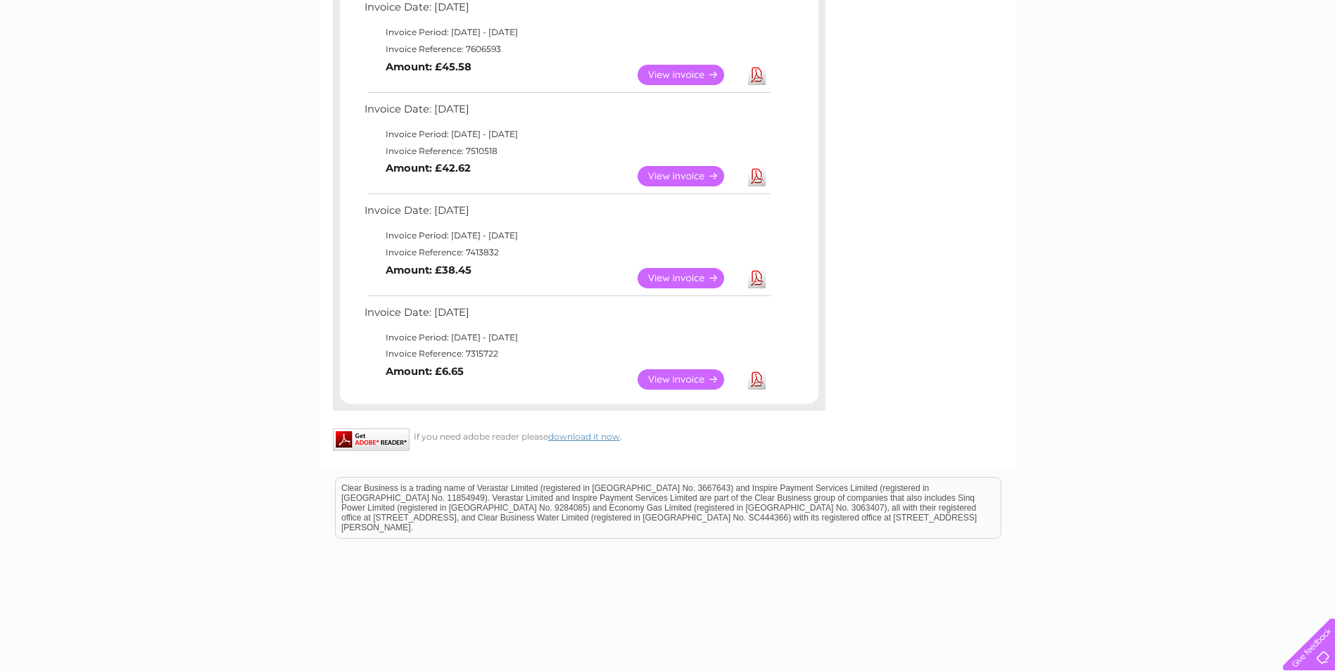
click at [679, 369] on link "View" at bounding box center [689, 379] width 103 height 20
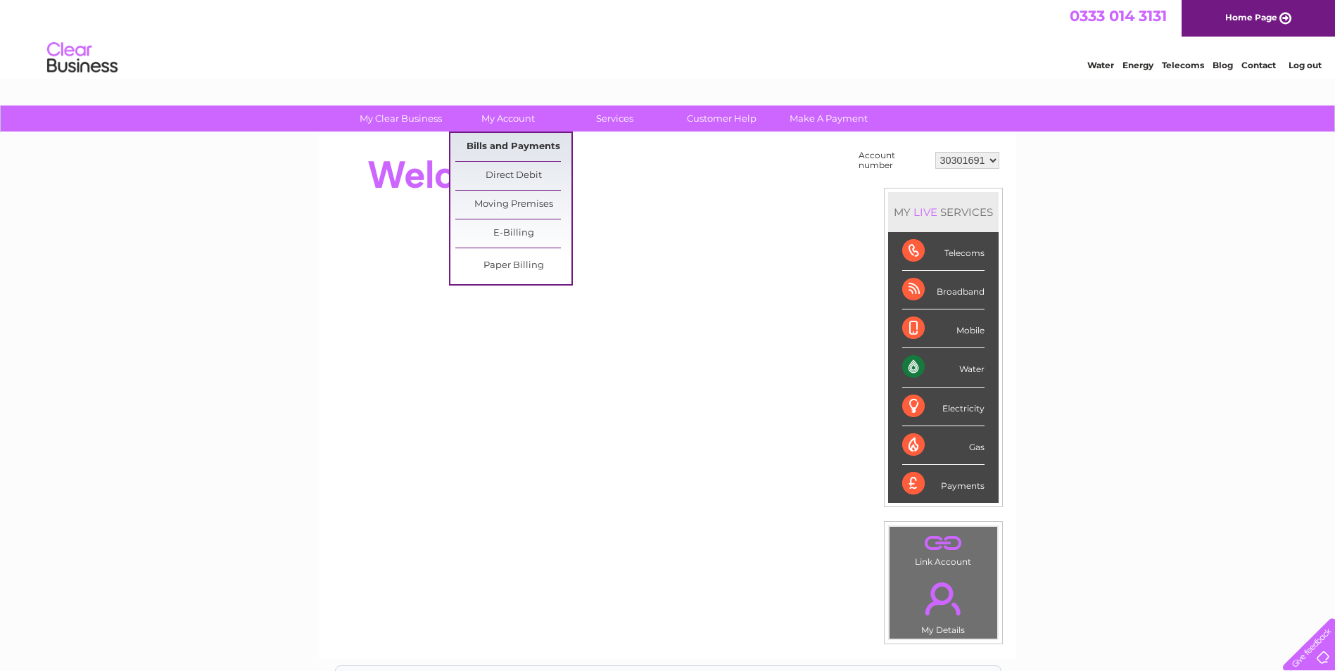
click at [533, 146] on link "Bills and Payments" at bounding box center [513, 147] width 116 height 28
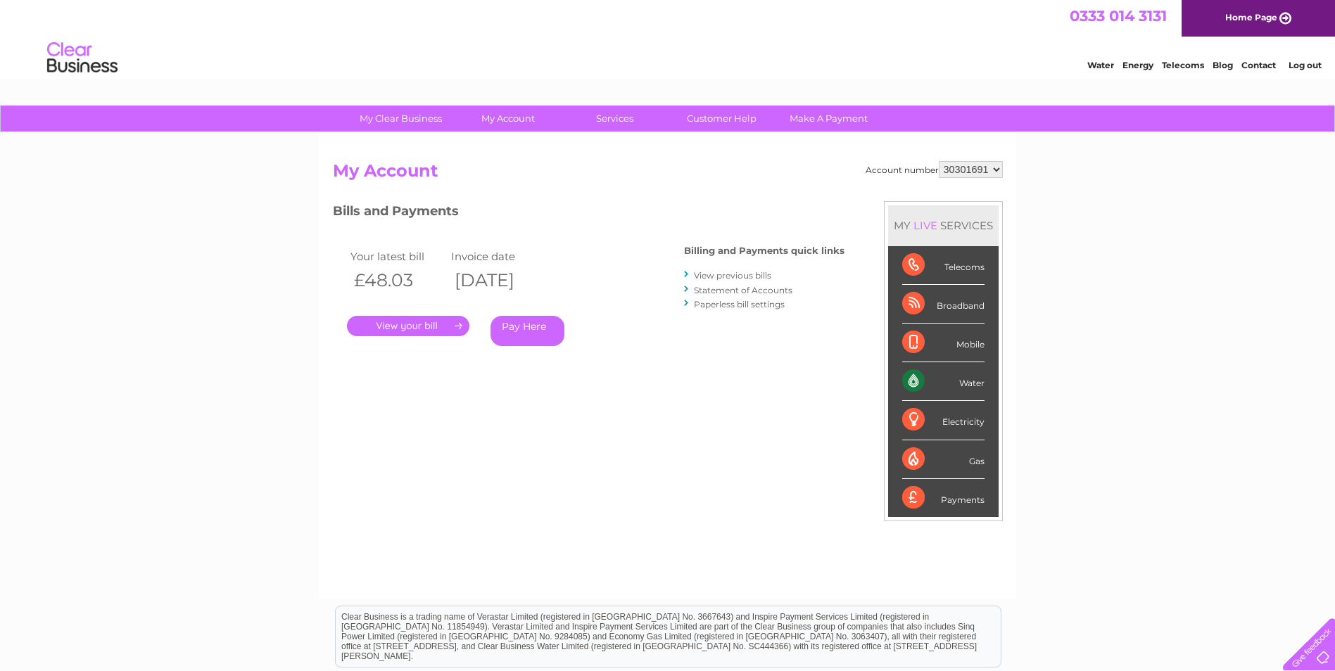
click at [735, 273] on link "View previous bills" at bounding box center [732, 275] width 77 height 11
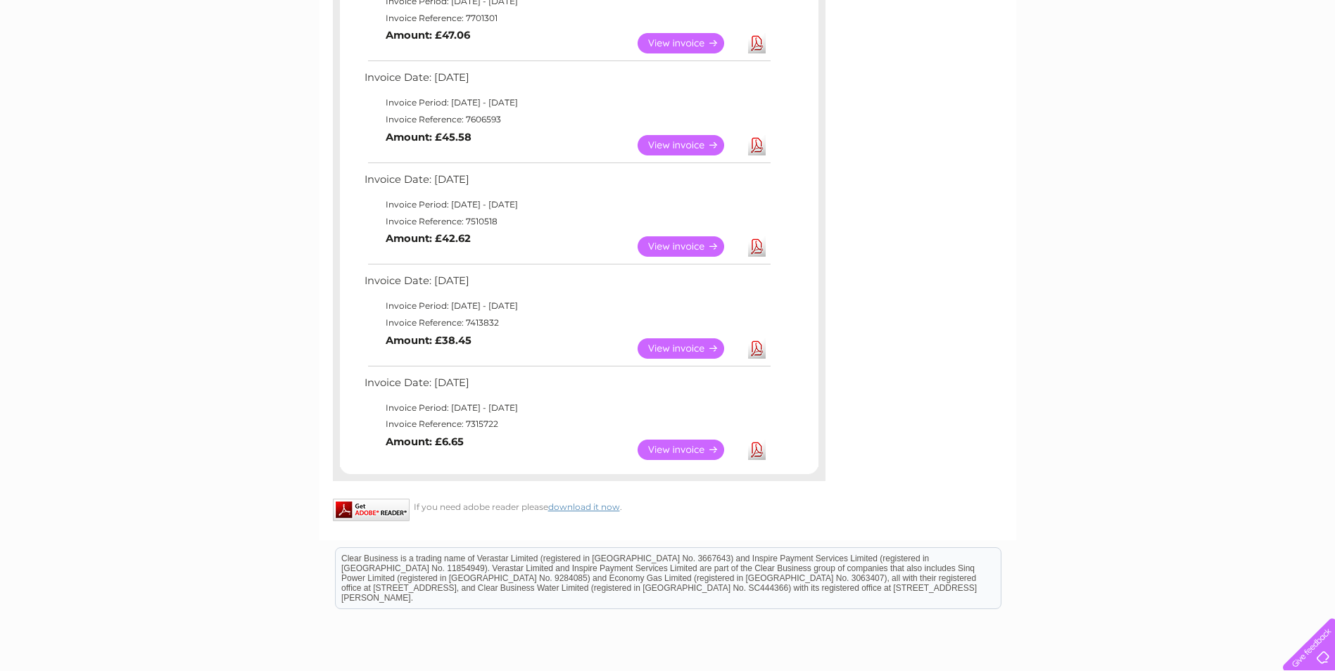
scroll to position [633, 0]
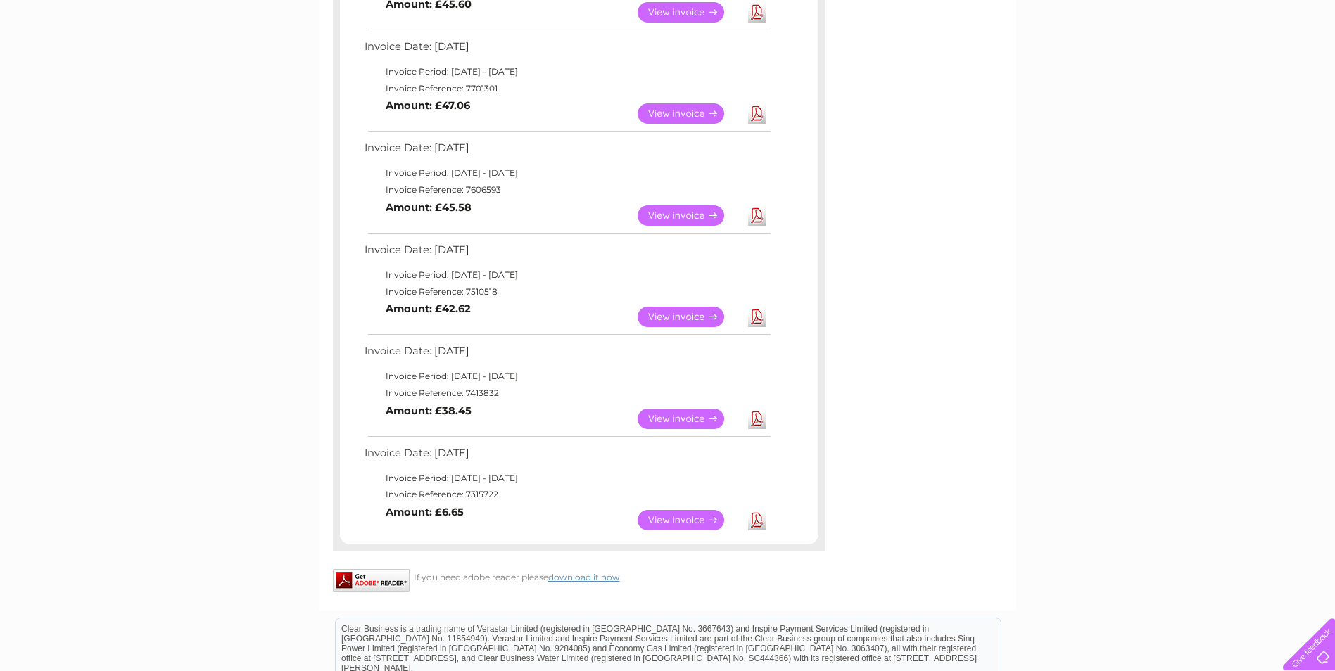
click at [751, 519] on link "Download" at bounding box center [757, 520] width 18 height 20
click at [759, 521] on link "Download" at bounding box center [757, 520] width 18 height 20
click at [759, 418] on link "Download" at bounding box center [757, 419] width 18 height 20
click at [756, 316] on link "Download" at bounding box center [757, 317] width 18 height 20
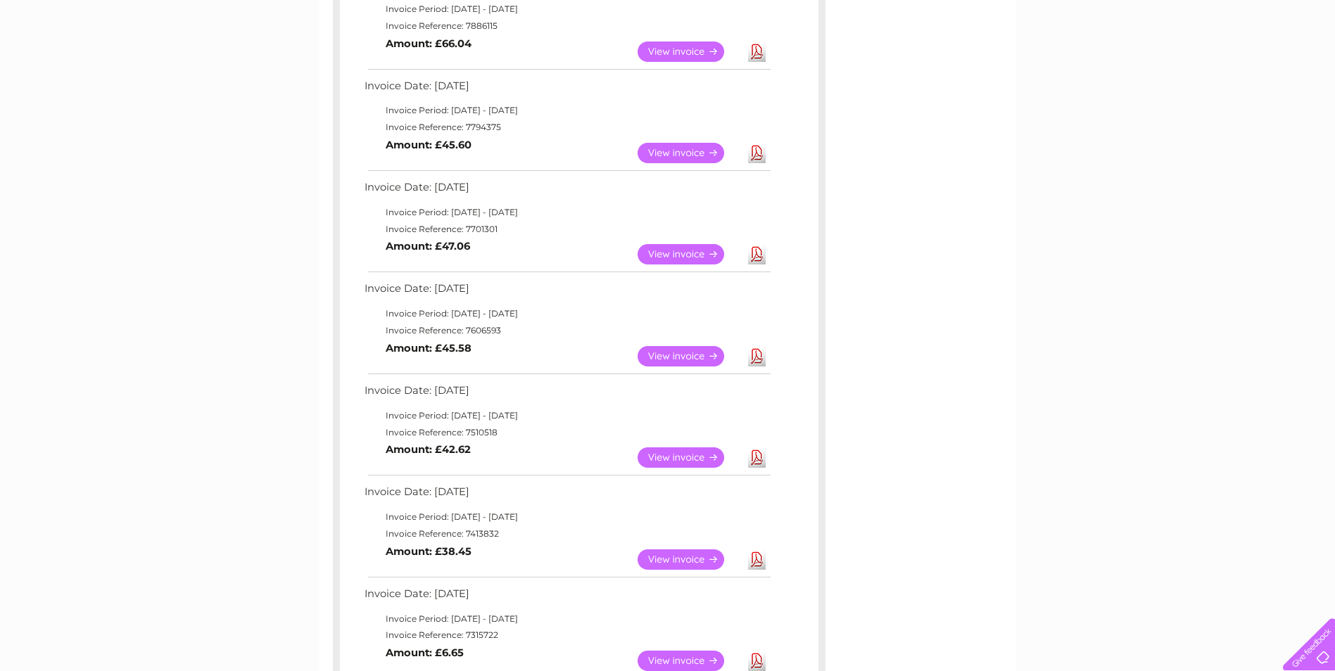
click at [754, 359] on link "Download" at bounding box center [757, 356] width 18 height 20
click at [756, 263] on link "Download" at bounding box center [757, 254] width 18 height 20
click at [758, 159] on link "Download" at bounding box center [757, 153] width 18 height 20
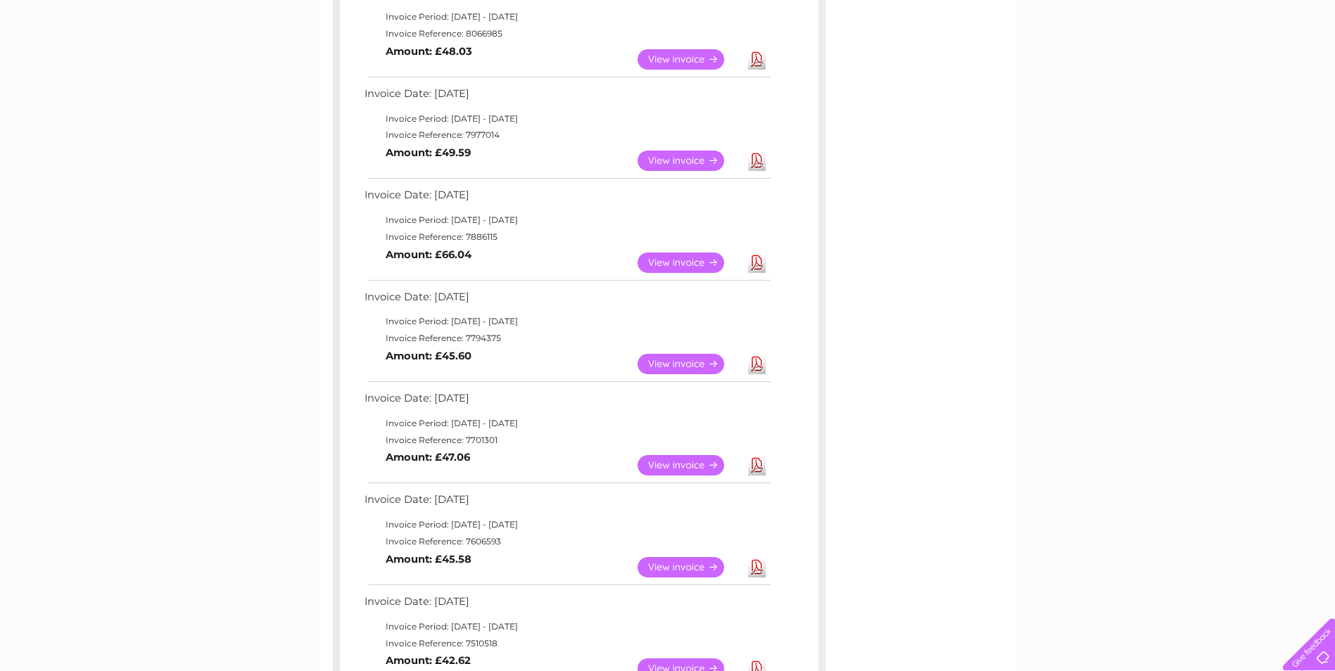
scroll to position [211, 0]
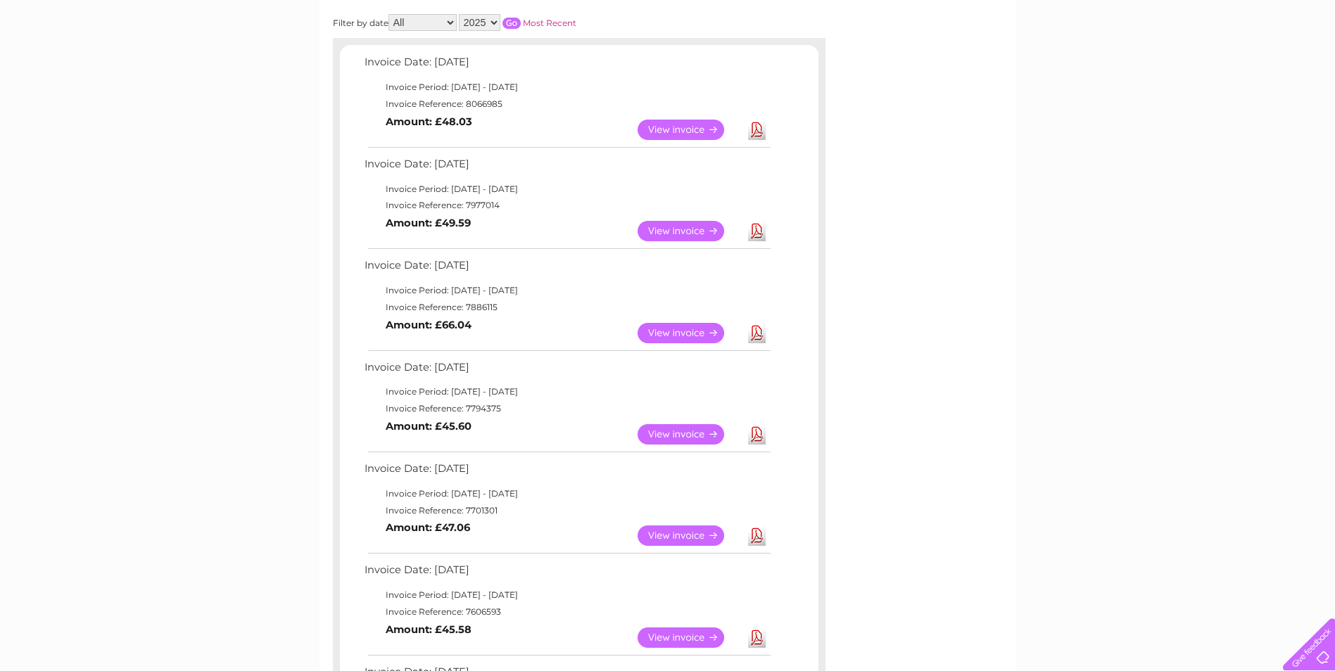
click at [759, 338] on link "Download" at bounding box center [757, 333] width 18 height 20
click at [755, 229] on link "Download" at bounding box center [757, 231] width 18 height 20
click at [766, 132] on td "Download" at bounding box center [756, 129] width 25 height 27
click at [763, 132] on link "Download" at bounding box center [757, 130] width 18 height 20
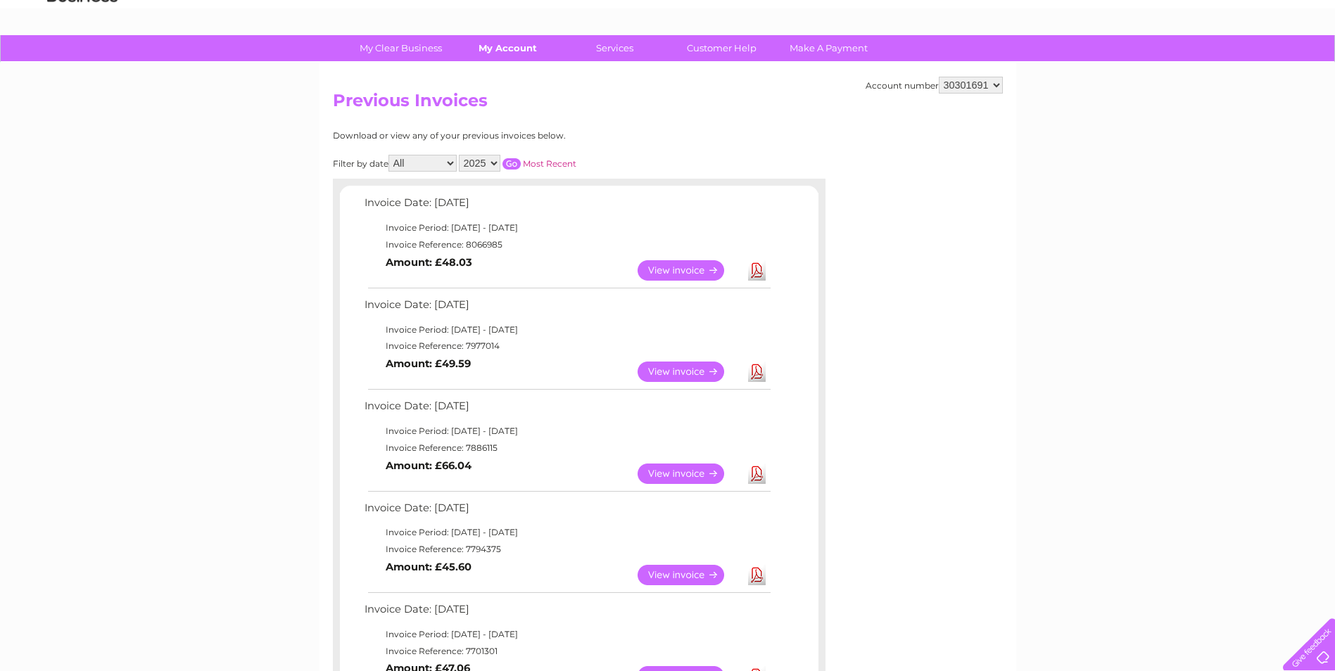
scroll to position [0, 0]
